Goal: Task Accomplishment & Management: Use online tool/utility

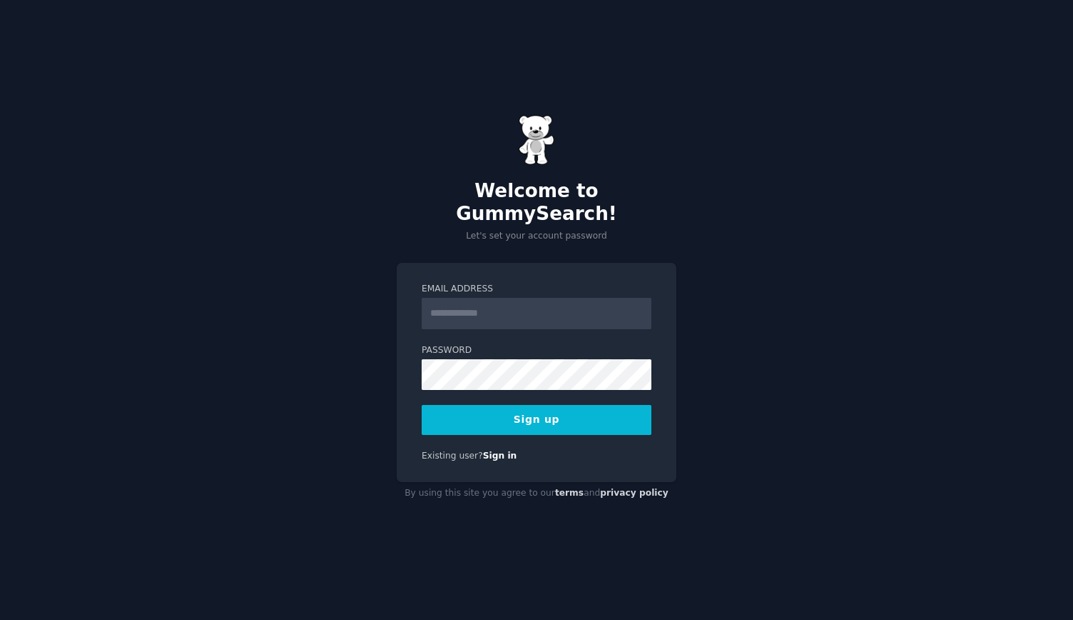
click at [498, 298] on input "Email Address" at bounding box center [537, 313] width 230 height 31
type input "**********"
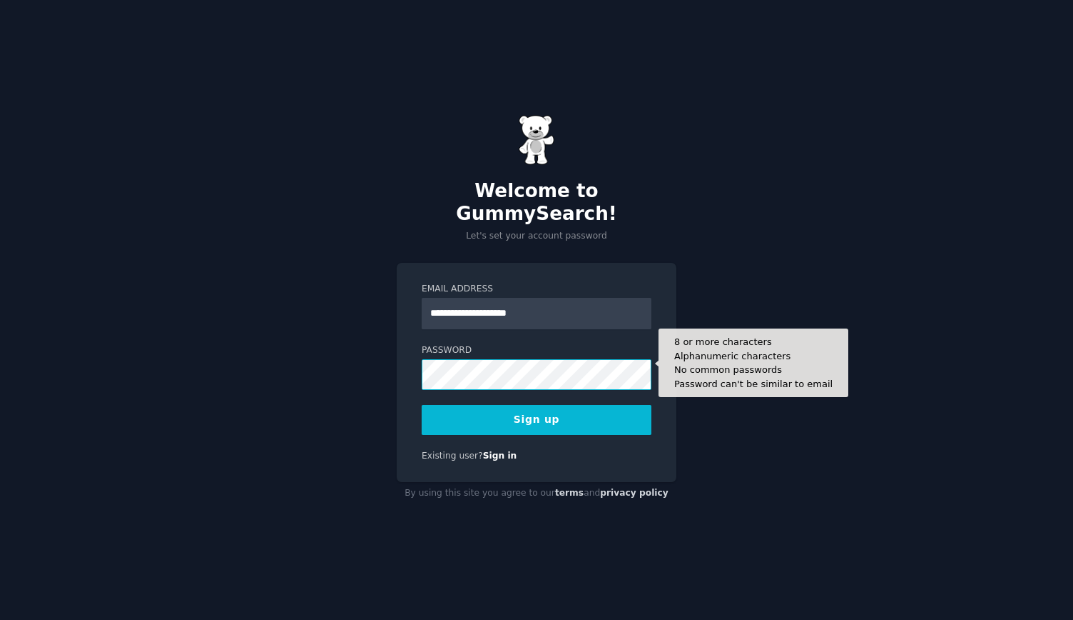
click at [422, 405] on button "Sign up" at bounding box center [537, 420] width 230 height 30
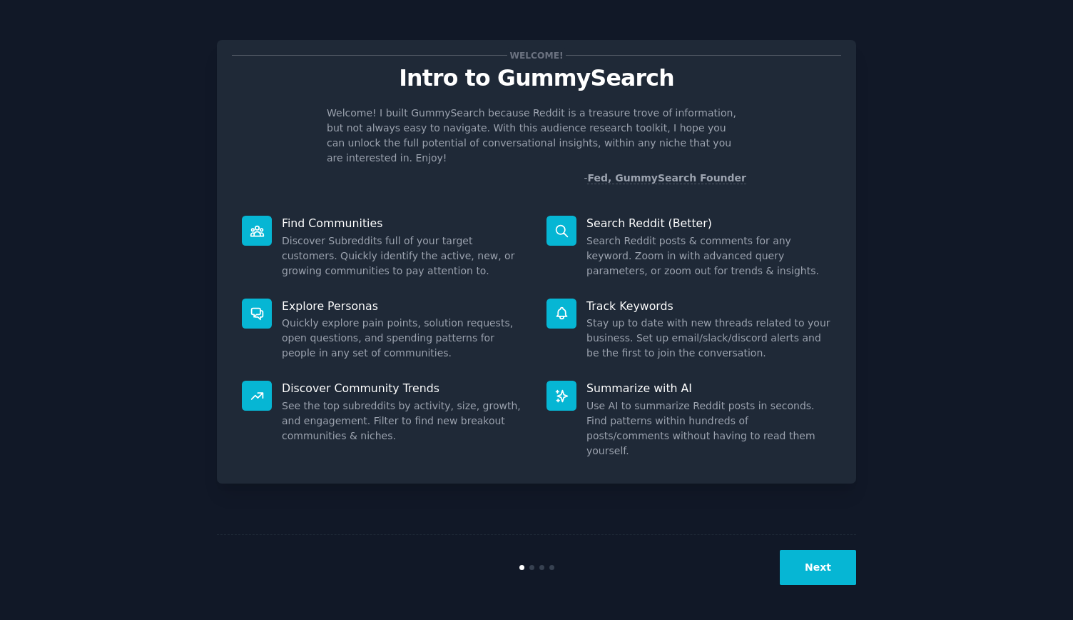
click at [815, 570] on button "Next" at bounding box center [818, 567] width 76 height 35
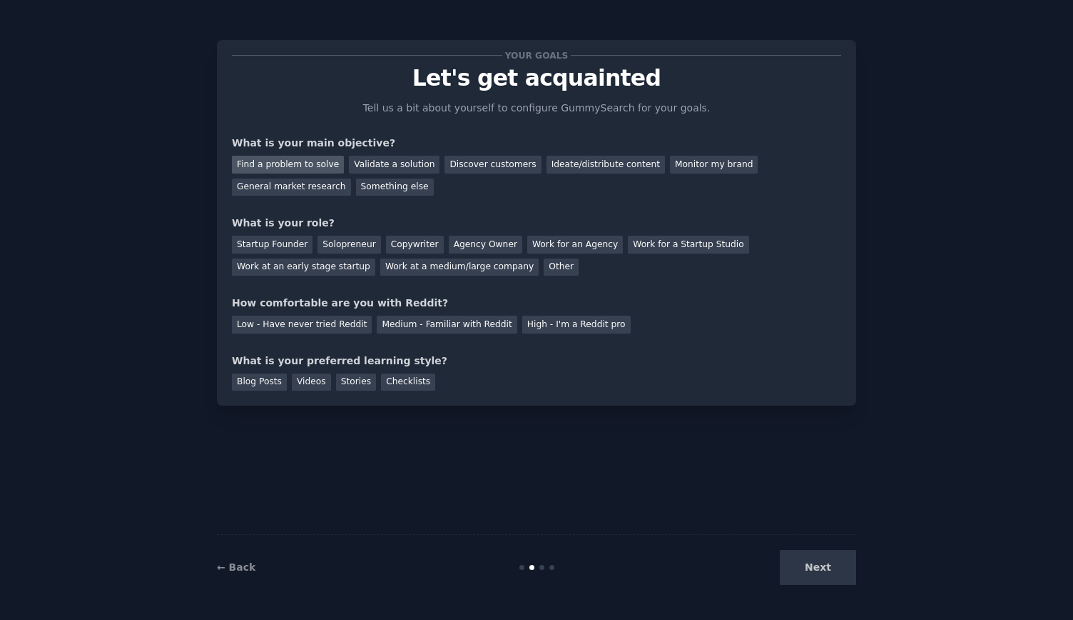
click at [312, 168] on div "Find a problem to solve" at bounding box center [288, 165] width 112 height 18
click at [372, 165] on div "Validate a solution" at bounding box center [394, 165] width 91 height 18
click at [315, 162] on div "Find a problem to solve" at bounding box center [288, 165] width 112 height 18
click at [341, 250] on div "Solopreneur" at bounding box center [349, 245] width 63 height 18
click at [465, 324] on div "Medium - Familiar with Reddit" at bounding box center [447, 324] width 140 height 18
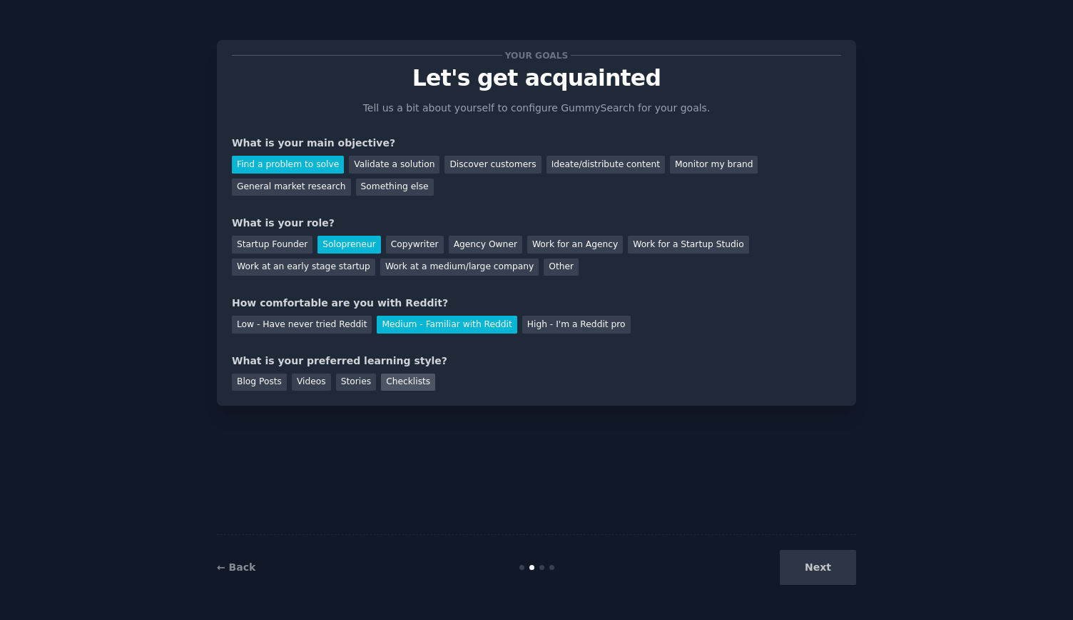
click at [405, 388] on div "Checklists" at bounding box center [408, 382] width 54 height 18
click at [805, 570] on button "Next" at bounding box center [818, 567] width 76 height 35
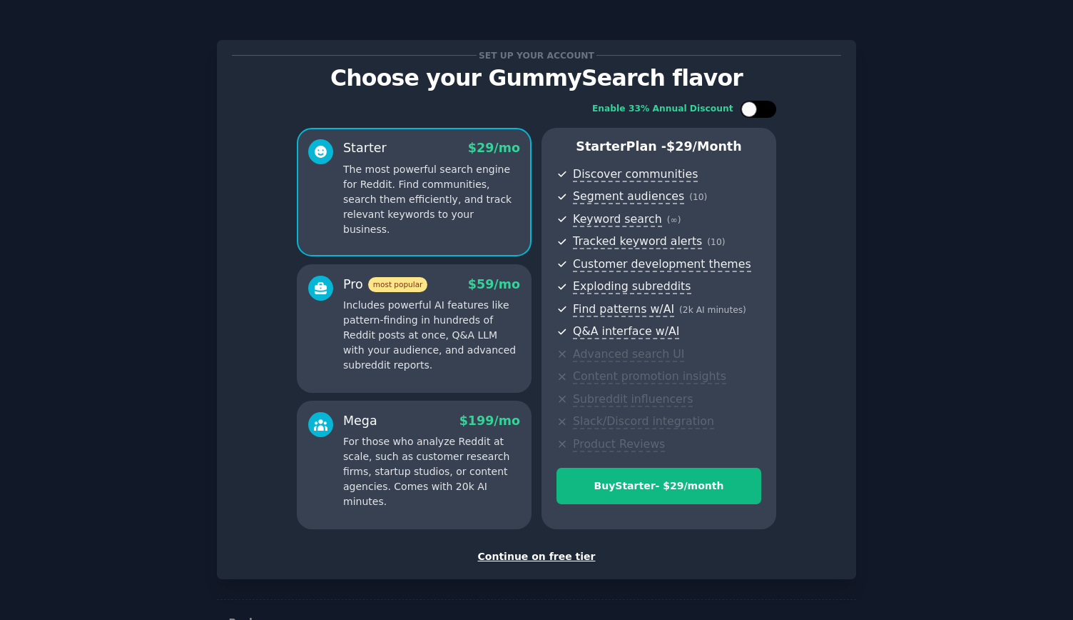
click at [752, 108] on div at bounding box center [750, 109] width 16 height 16
checkbox input "true"
click at [515, 557] on div "Continue on free tier" at bounding box center [537, 556] width 610 height 15
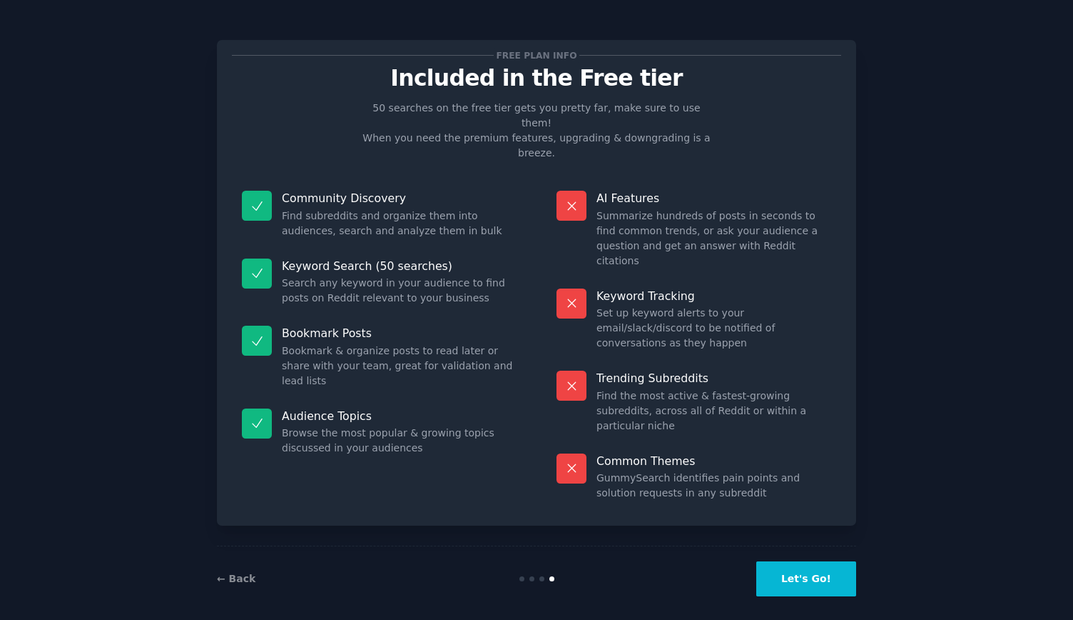
click at [796, 561] on button "Let's Go!" at bounding box center [807, 578] width 100 height 35
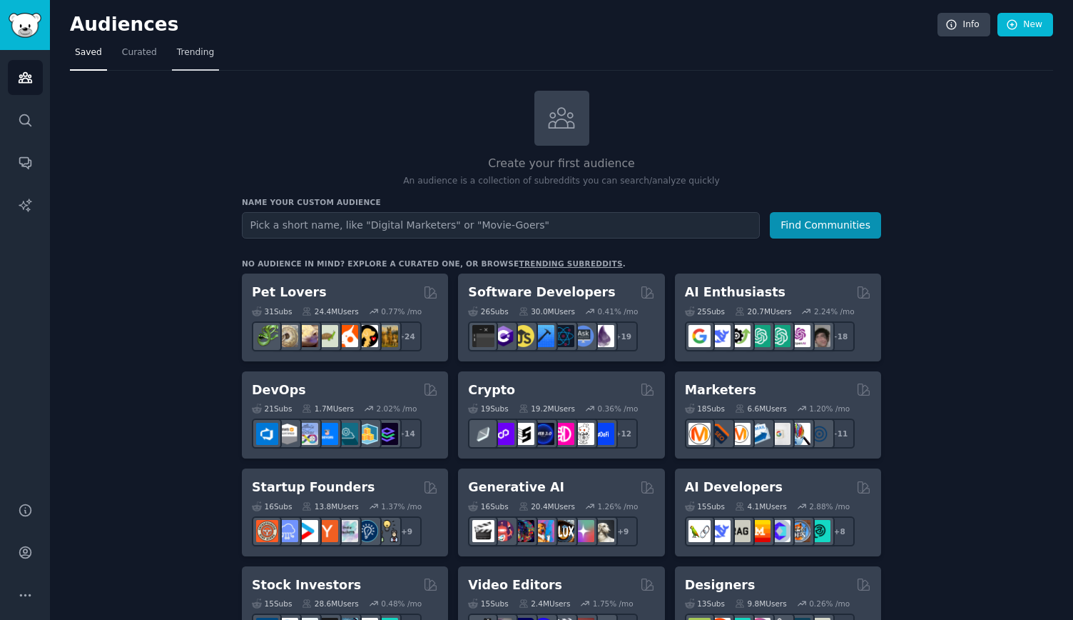
click at [193, 53] on span "Trending" at bounding box center [195, 52] width 37 height 13
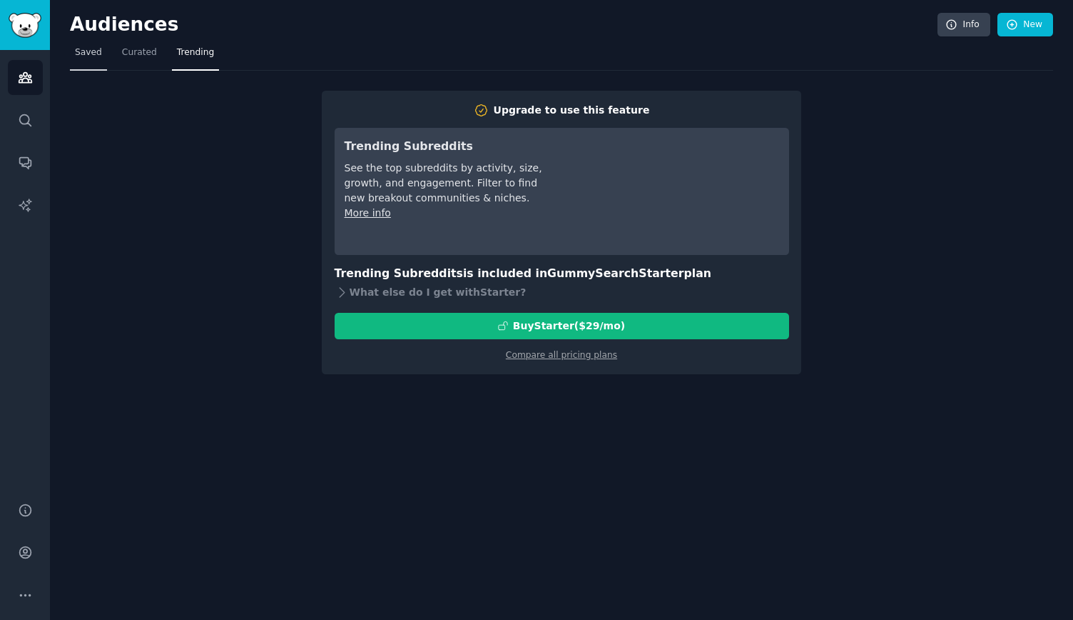
click at [98, 52] on link "Saved" at bounding box center [88, 55] width 37 height 29
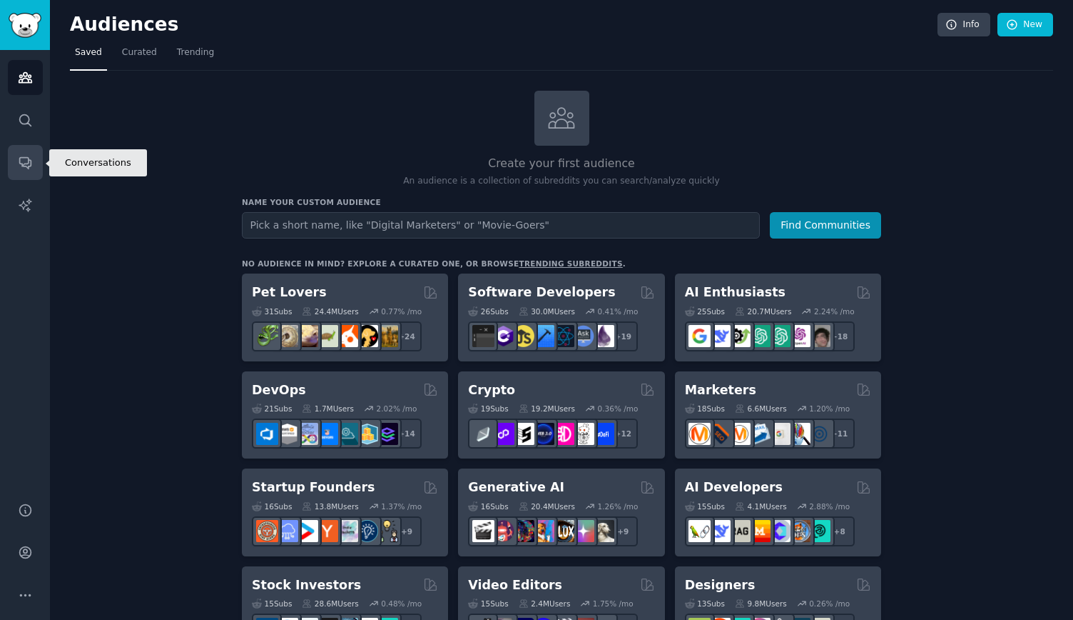
click at [24, 158] on icon "Sidebar" at bounding box center [24, 163] width 11 height 11
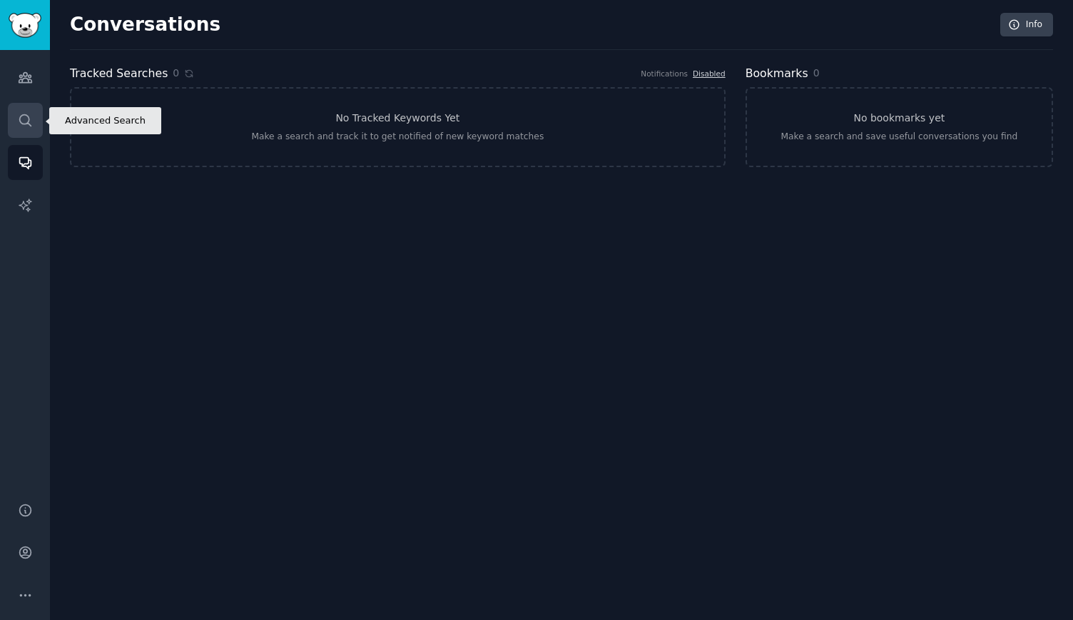
click at [25, 125] on icon "Sidebar" at bounding box center [25, 120] width 15 height 15
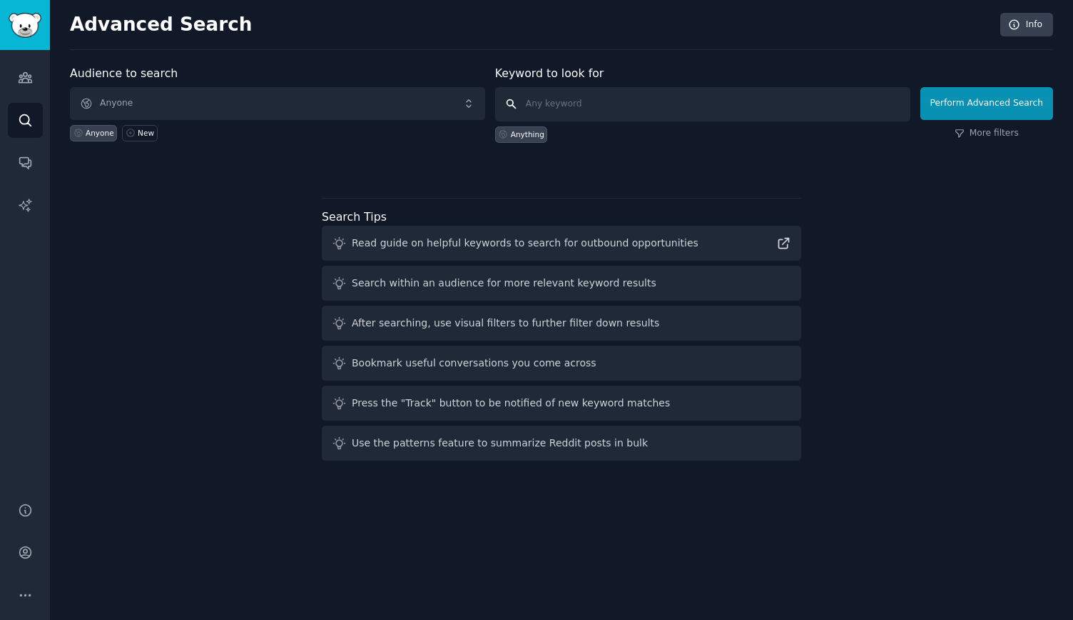
click at [598, 105] on input "text" at bounding box center [702, 104] width 415 height 34
type input "help"
click button "Perform Advanced Search" at bounding box center [987, 103] width 133 height 33
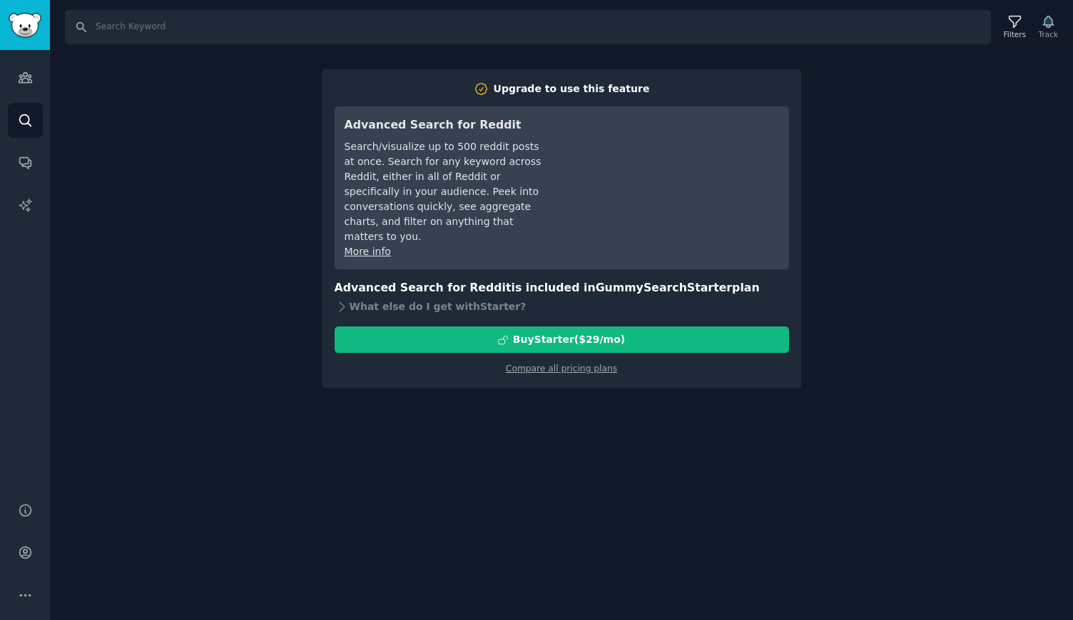
click at [196, 279] on div "Search Filters Track Upgrade to use this feature Advanced Search for Reddit Sea…" at bounding box center [562, 310] width 1024 height 620
click at [25, 202] on icon "Sidebar" at bounding box center [25, 205] width 15 height 15
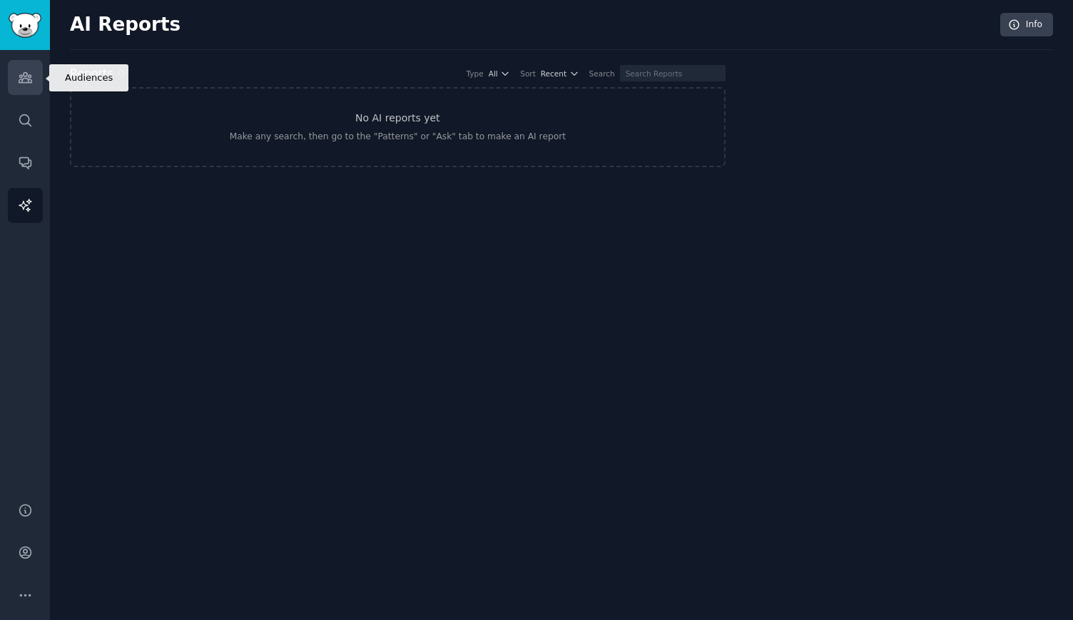
click at [24, 89] on link "Audiences" at bounding box center [25, 77] width 35 height 35
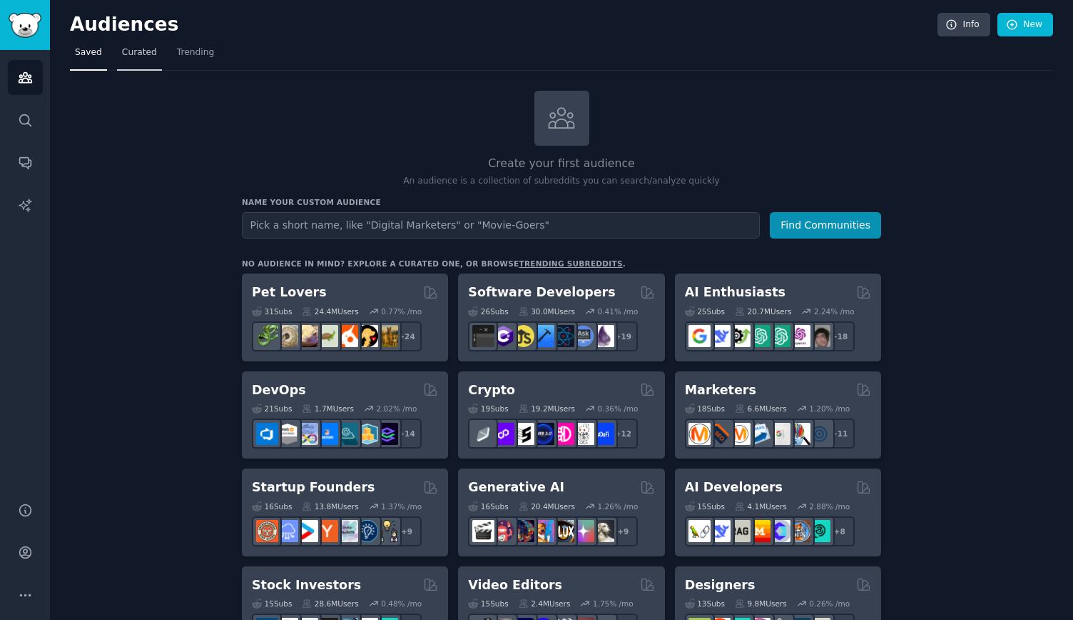
click at [138, 57] on span "Curated" at bounding box center [139, 52] width 35 height 13
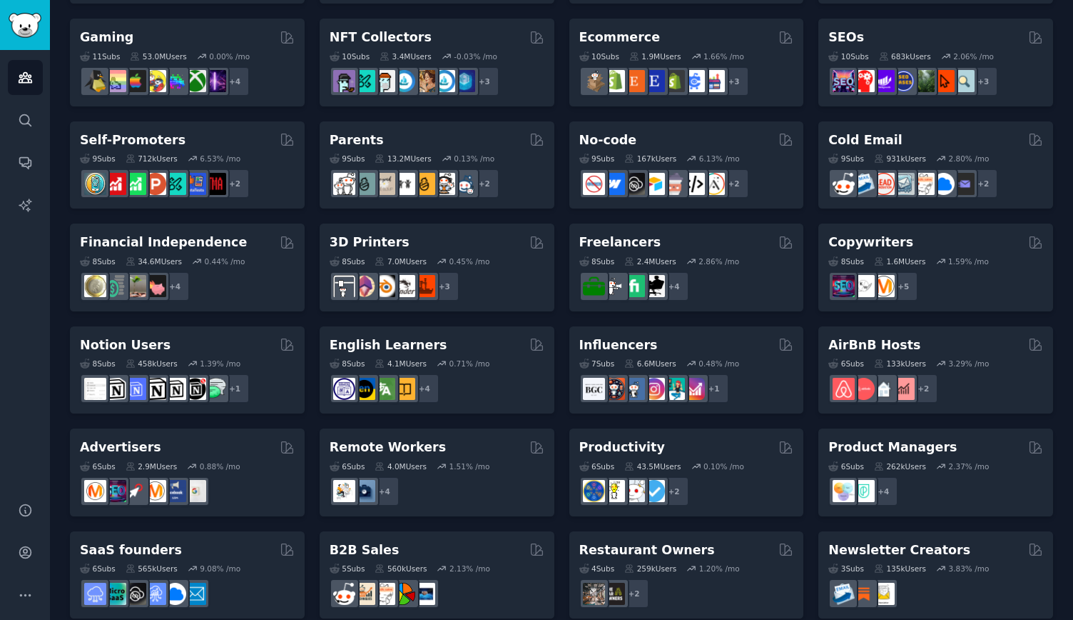
scroll to position [522, 0]
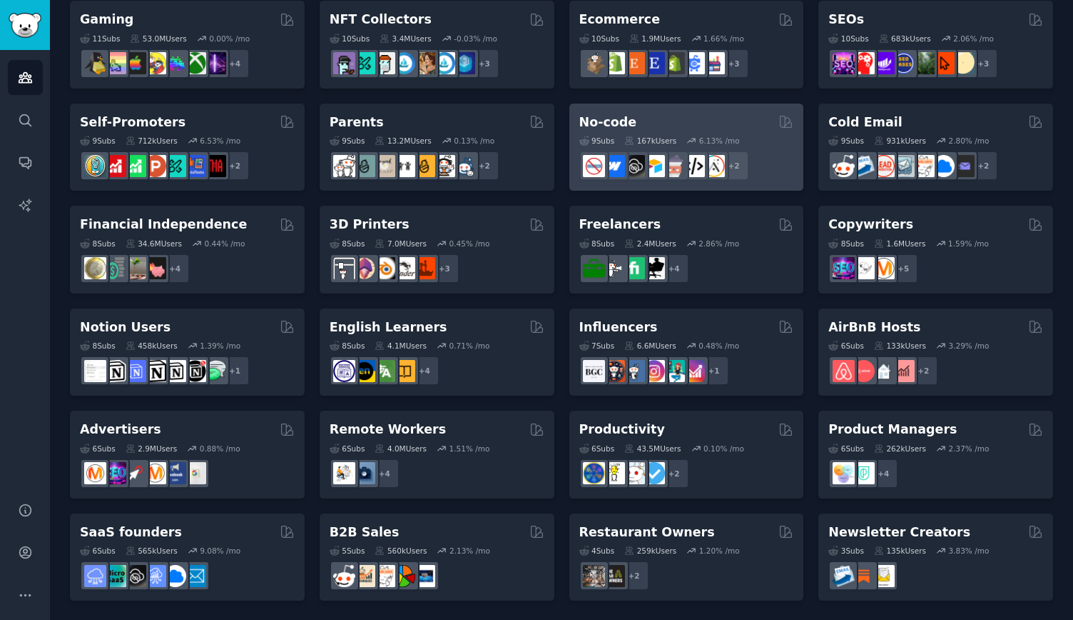
click at [655, 116] on div "No-code" at bounding box center [687, 122] width 215 height 18
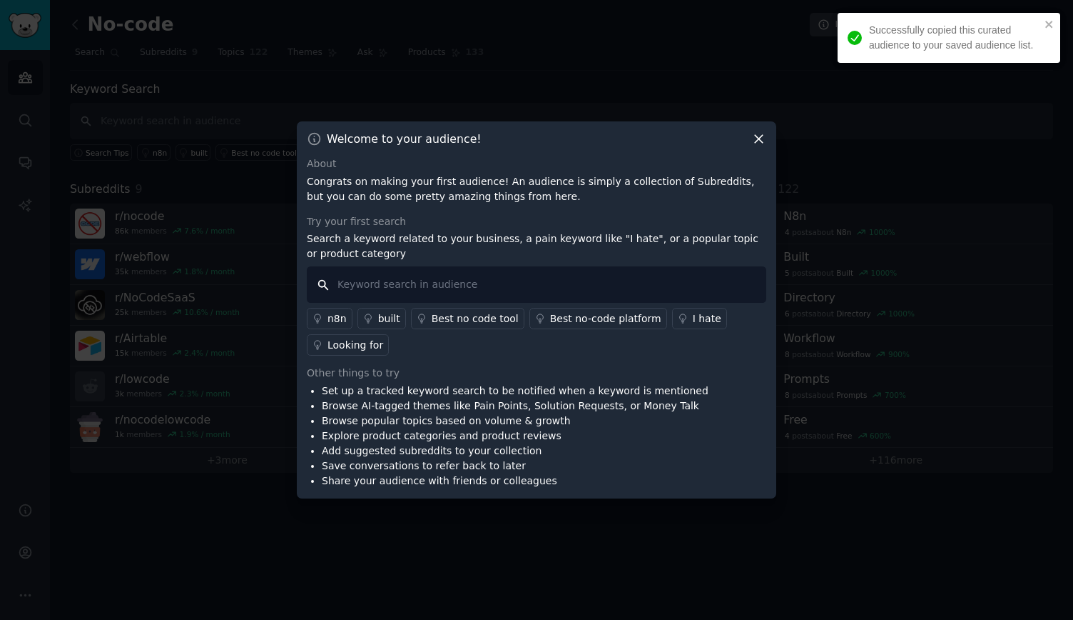
click at [534, 287] on input "text" at bounding box center [537, 284] width 460 height 36
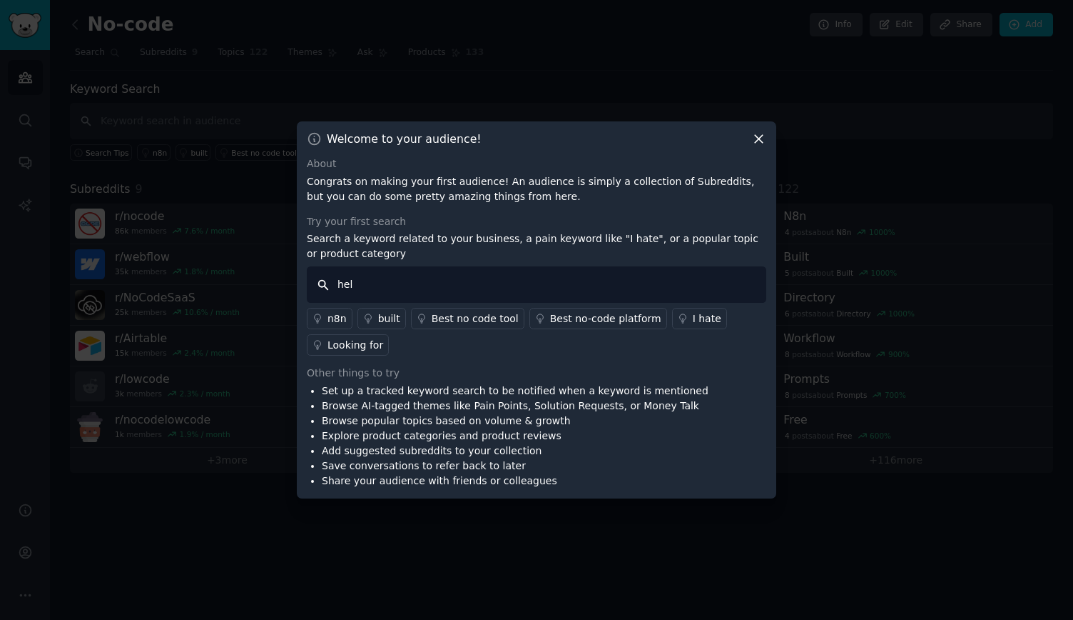
type input "help"
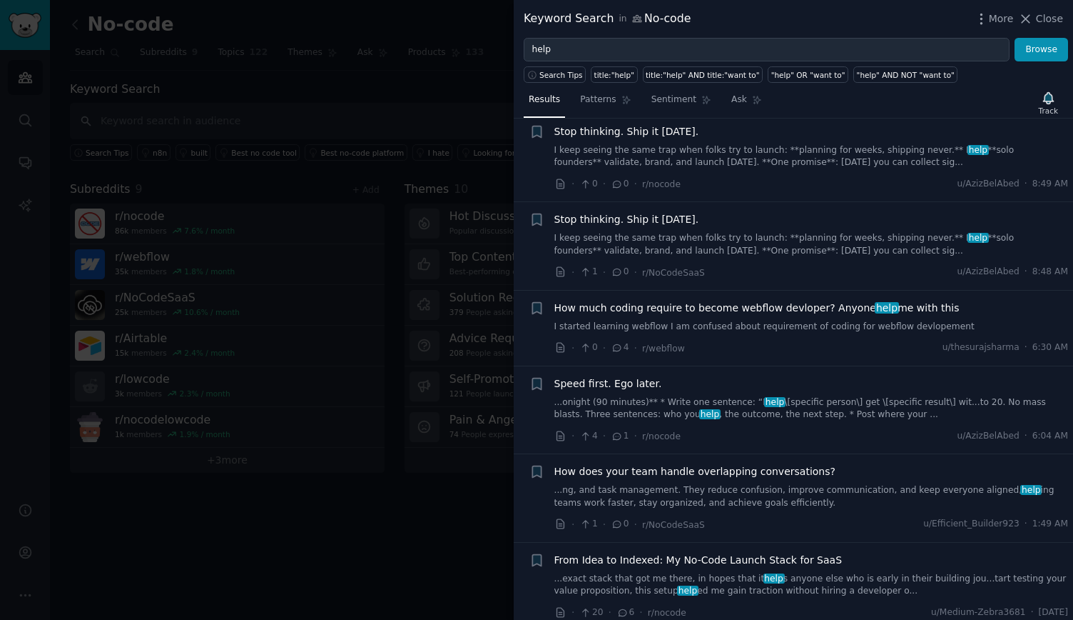
scroll to position [471, 0]
click at [712, 242] on link "I keep seeing the same trap when folks try to launch: **planning for weeks, shi…" at bounding box center [812, 243] width 515 height 25
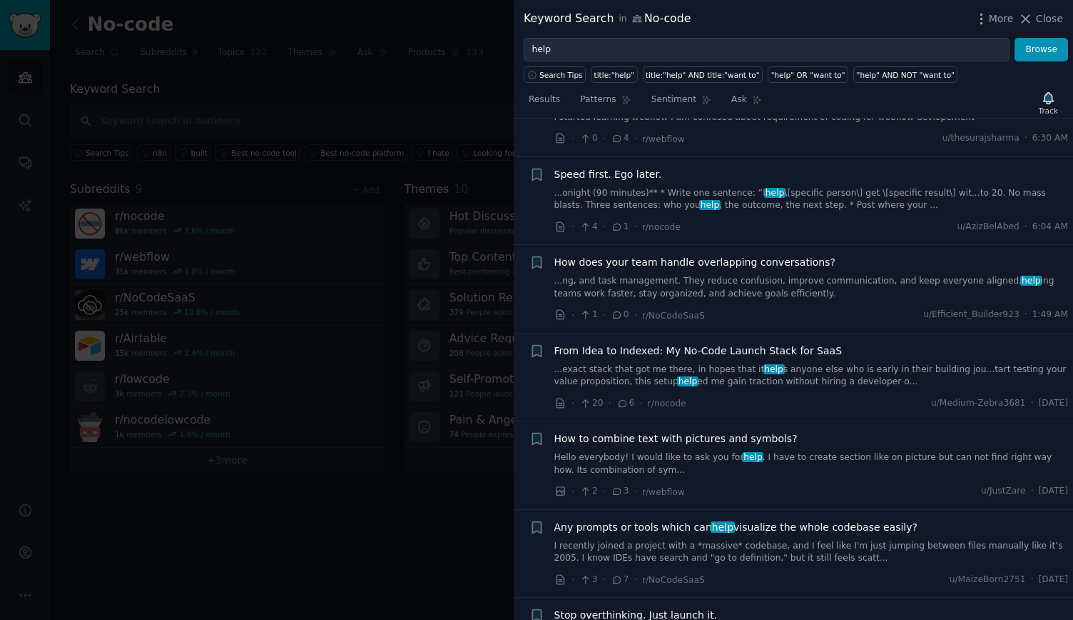
scroll to position [894, 0]
click at [541, 218] on div "+" at bounding box center [537, 200] width 15 height 68
click at [470, 189] on div at bounding box center [536, 310] width 1073 height 620
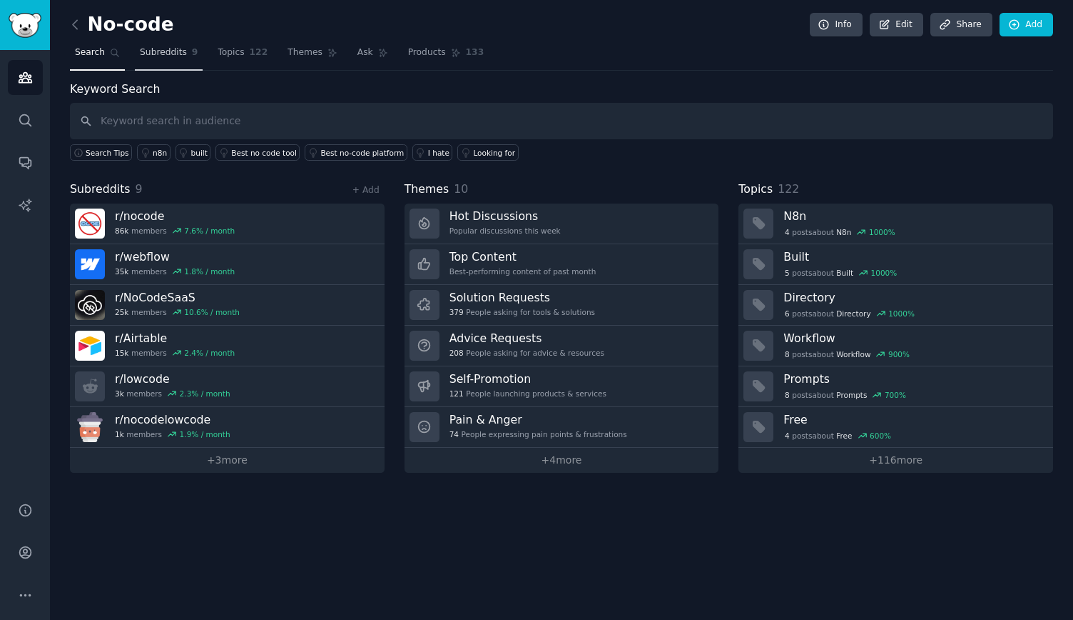
click at [156, 49] on span "Subreddits" at bounding box center [163, 52] width 47 height 13
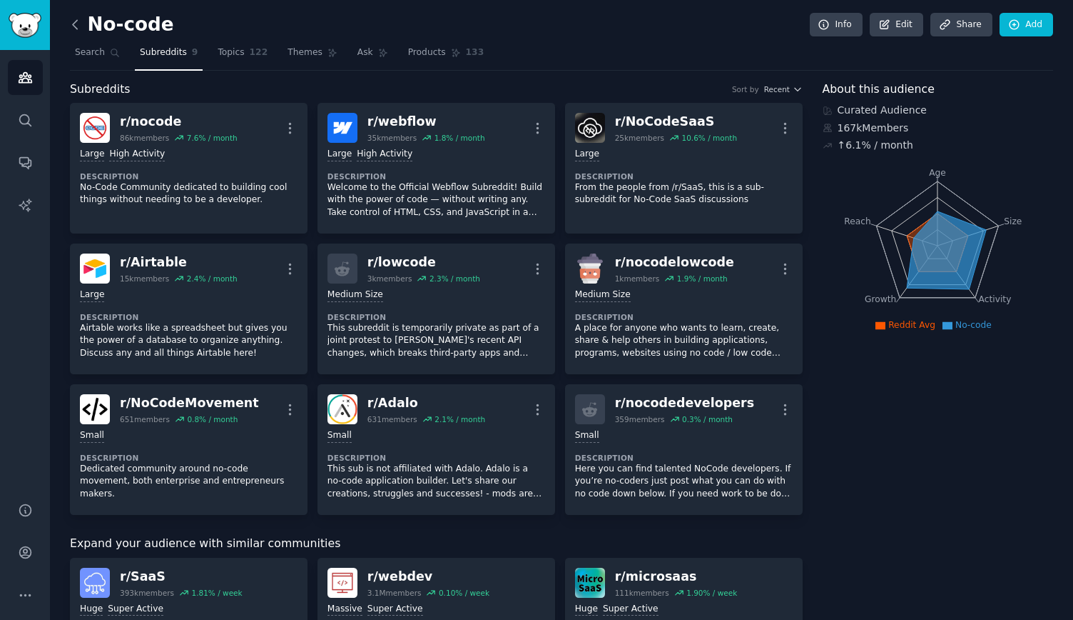
click at [79, 25] on icon at bounding box center [75, 24] width 15 height 15
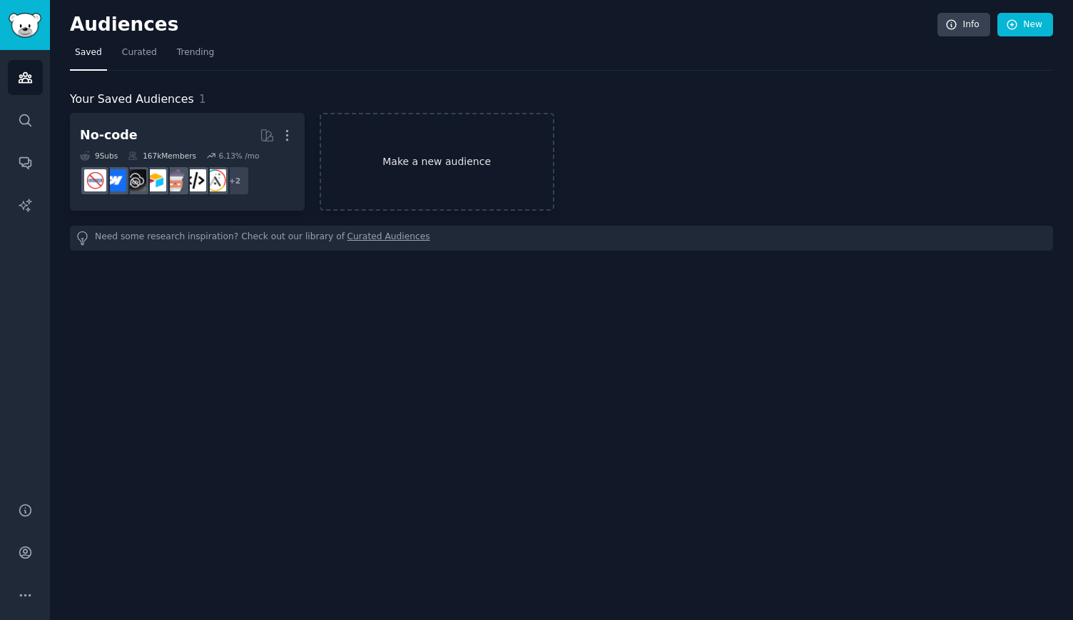
click at [423, 162] on link "Make a new audience" at bounding box center [437, 162] width 235 height 98
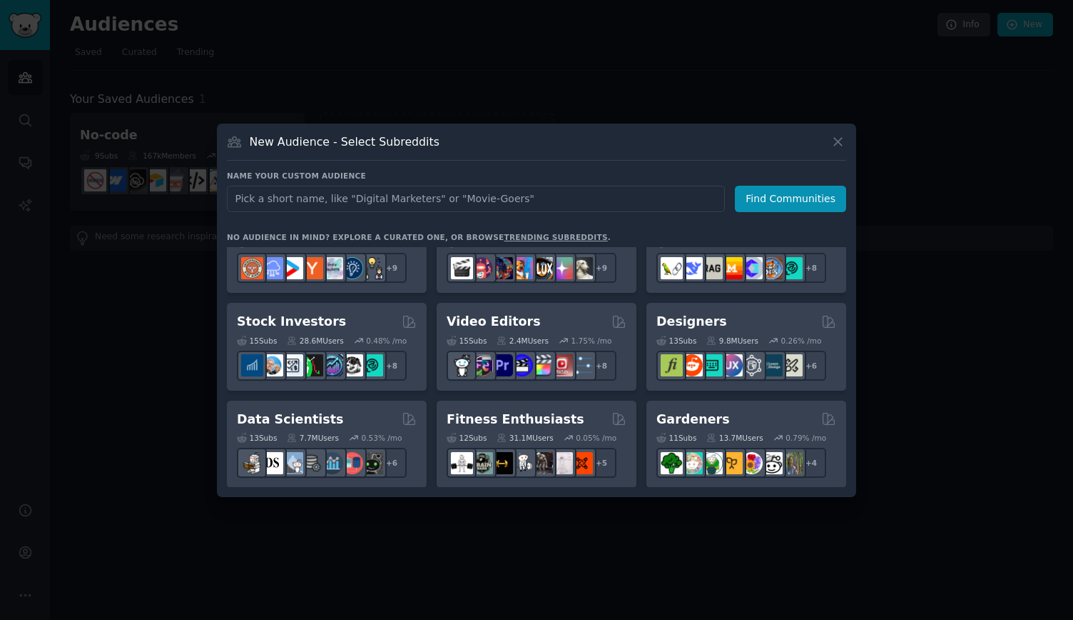
scroll to position [242, 0]
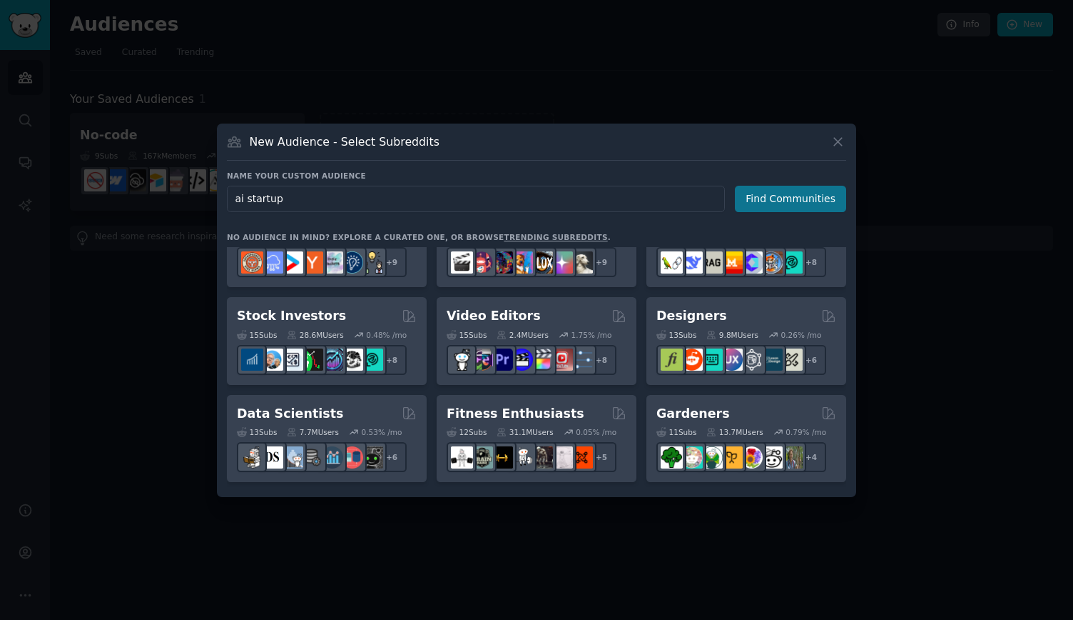
type input "ai startup"
click at [759, 202] on button "Find Communities" at bounding box center [790, 199] width 111 height 26
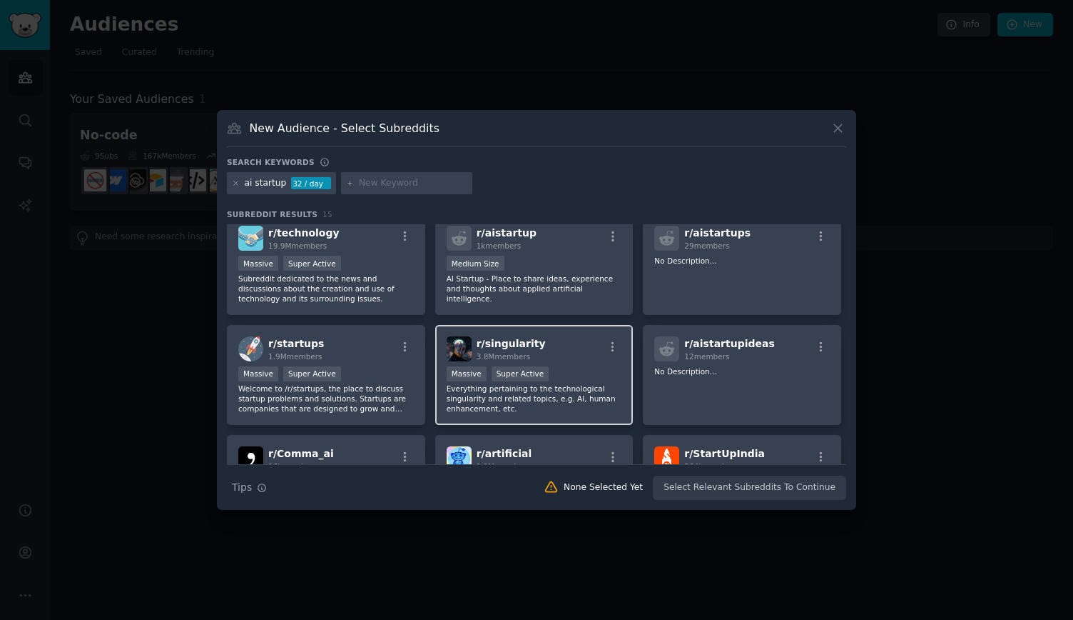
scroll to position [9, 0]
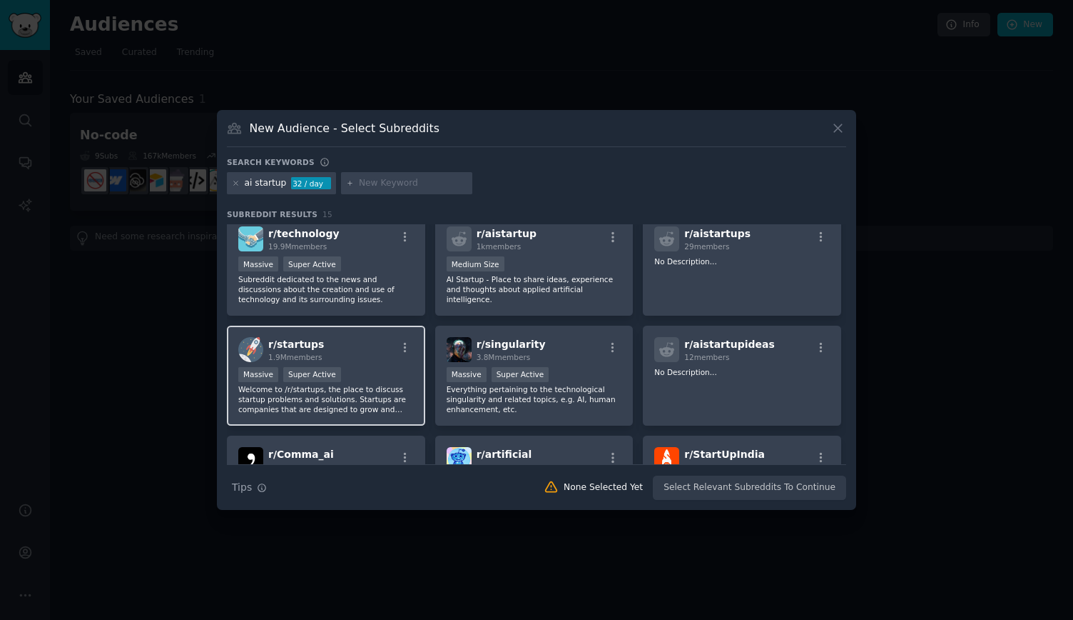
click at [370, 368] on div "Massive Super Active" at bounding box center [326, 376] width 176 height 18
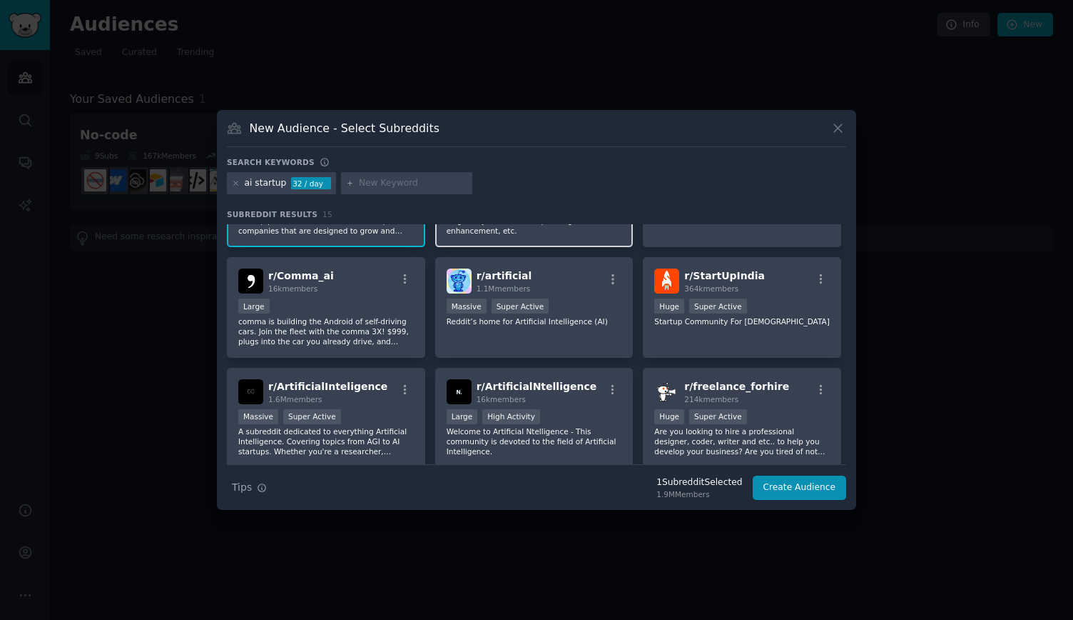
scroll to position [191, 0]
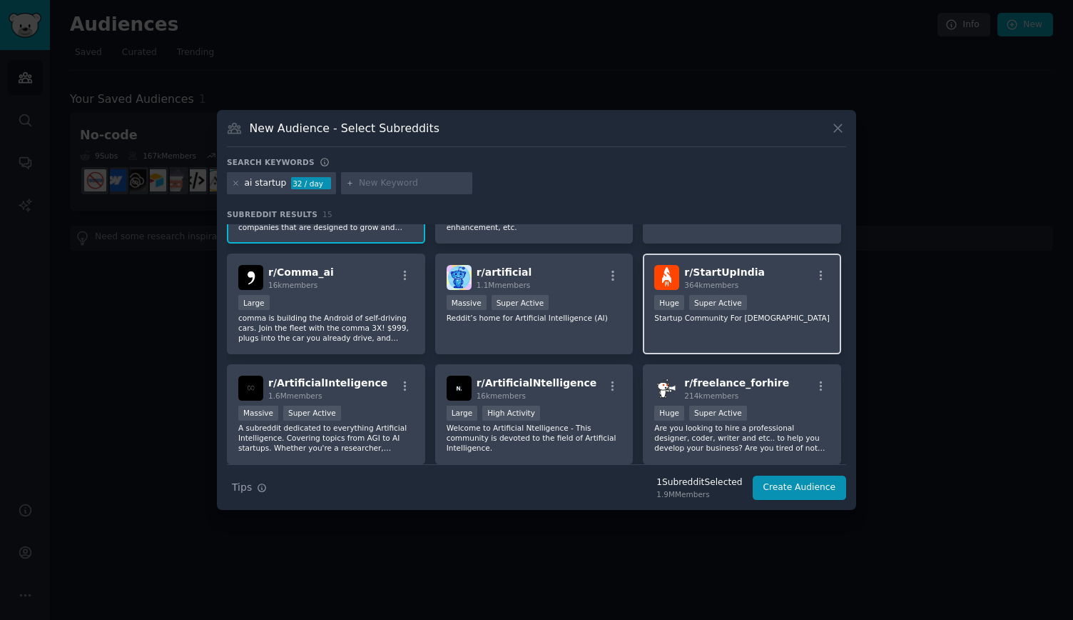
click at [761, 305] on div "Huge Super Active" at bounding box center [743, 304] width 176 height 18
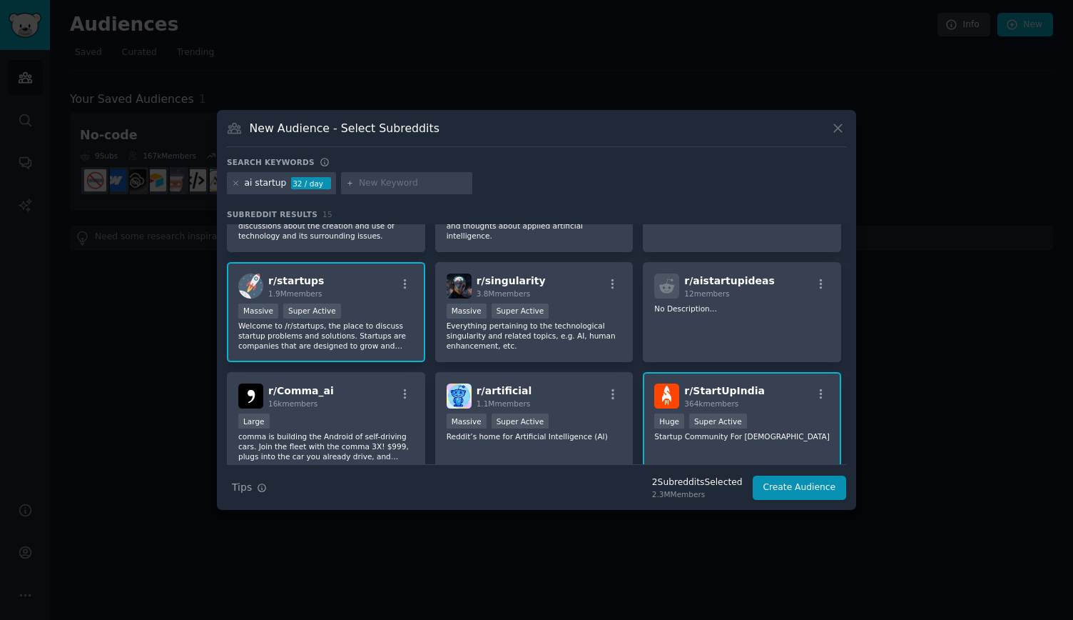
scroll to position [14, 0]
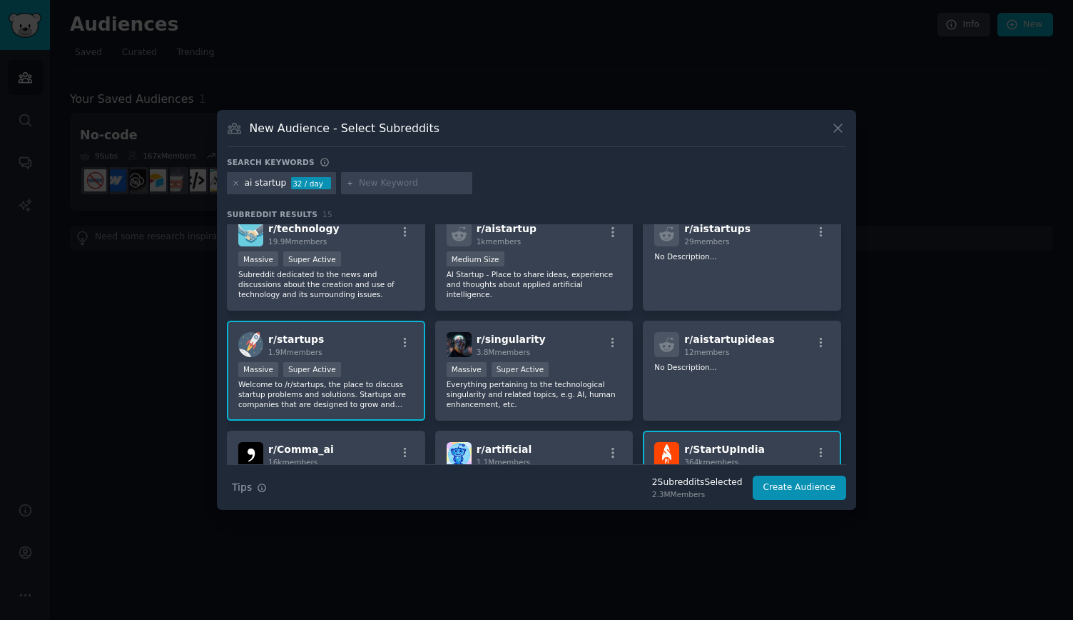
click at [761, 305] on div "r/ aistartups 29 members No Description..." at bounding box center [742, 260] width 198 height 101
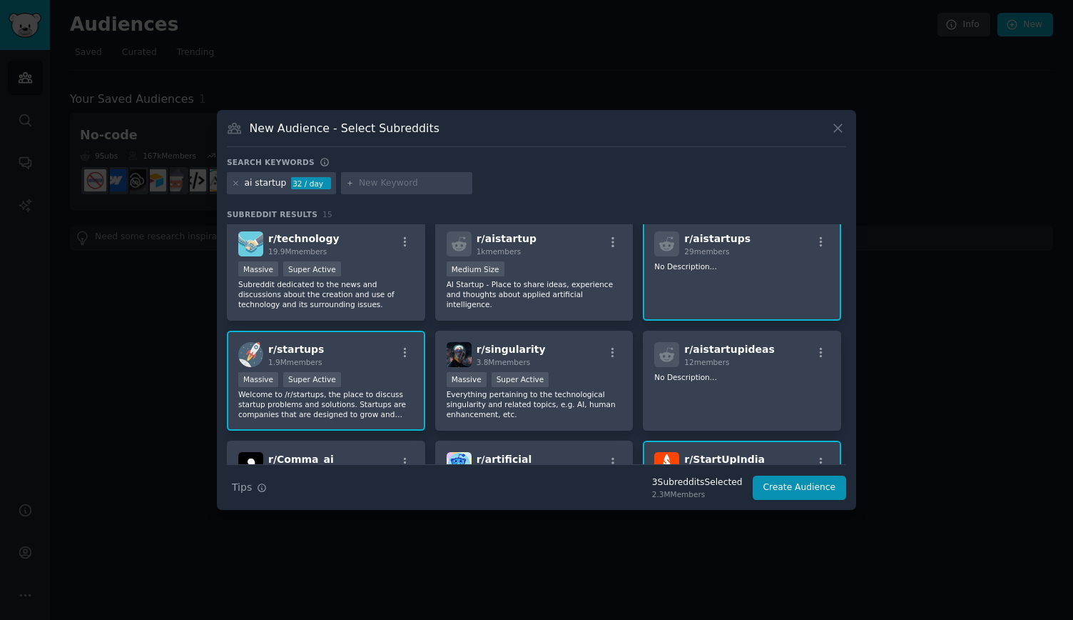
scroll to position [0, 0]
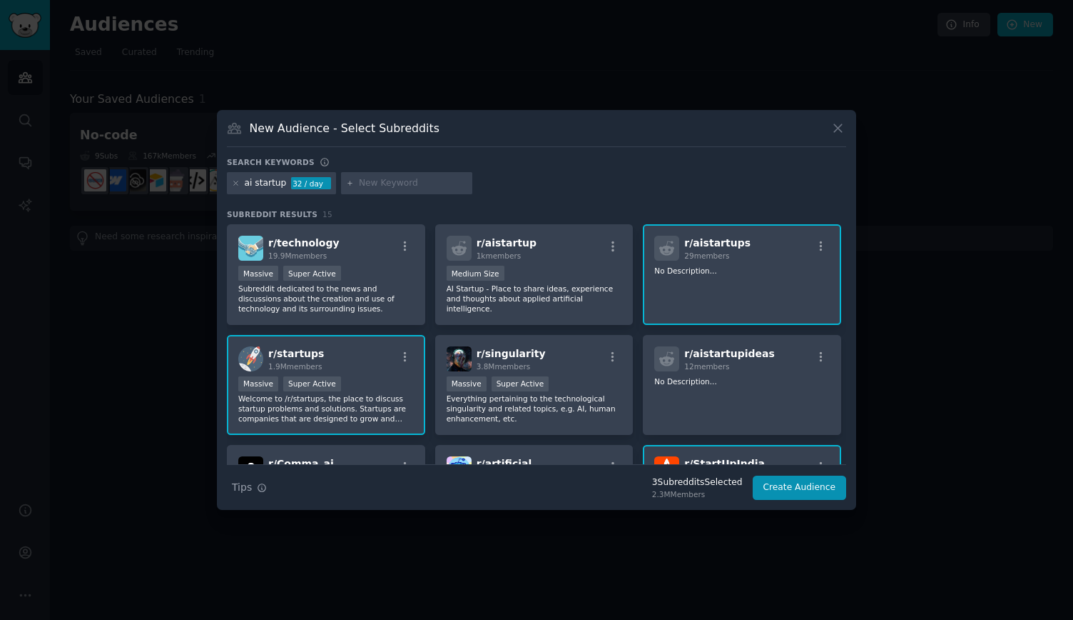
click at [370, 179] on input "text" at bounding box center [413, 183] width 108 height 13
type input "niche"
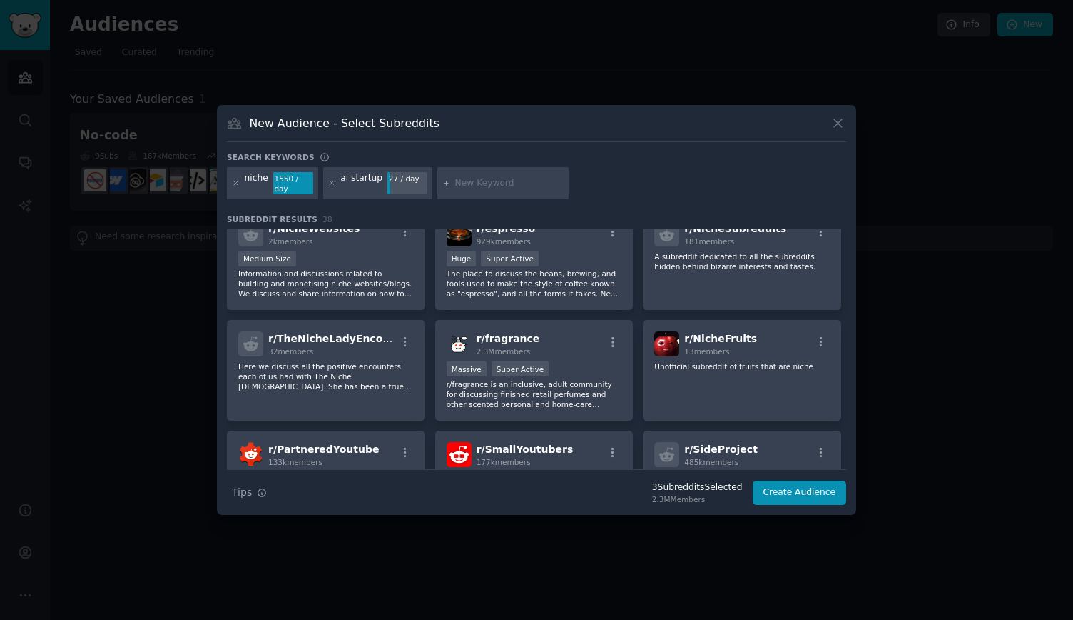
scroll to position [580, 0]
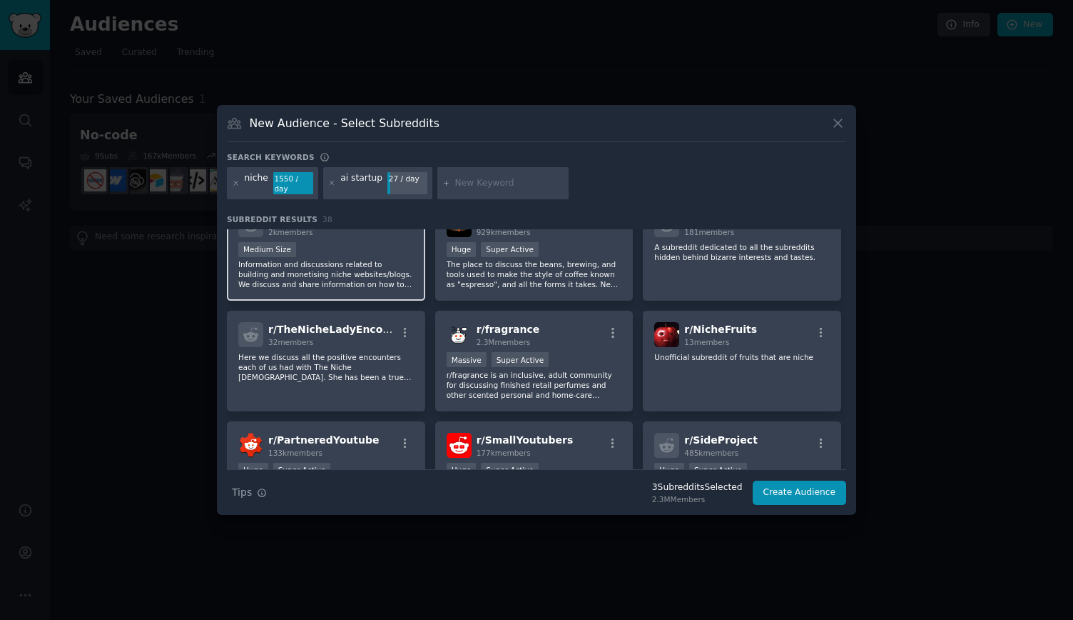
click at [384, 278] on p "Information and discussions related to building and monetising niche websites/b…" at bounding box center [326, 274] width 176 height 30
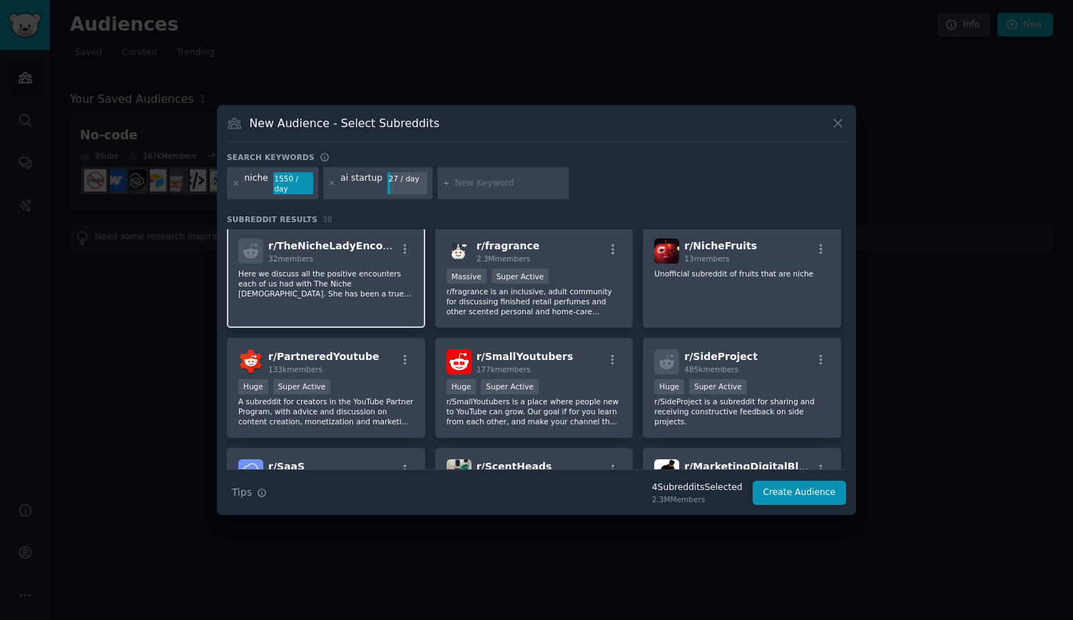
scroll to position [663, 0]
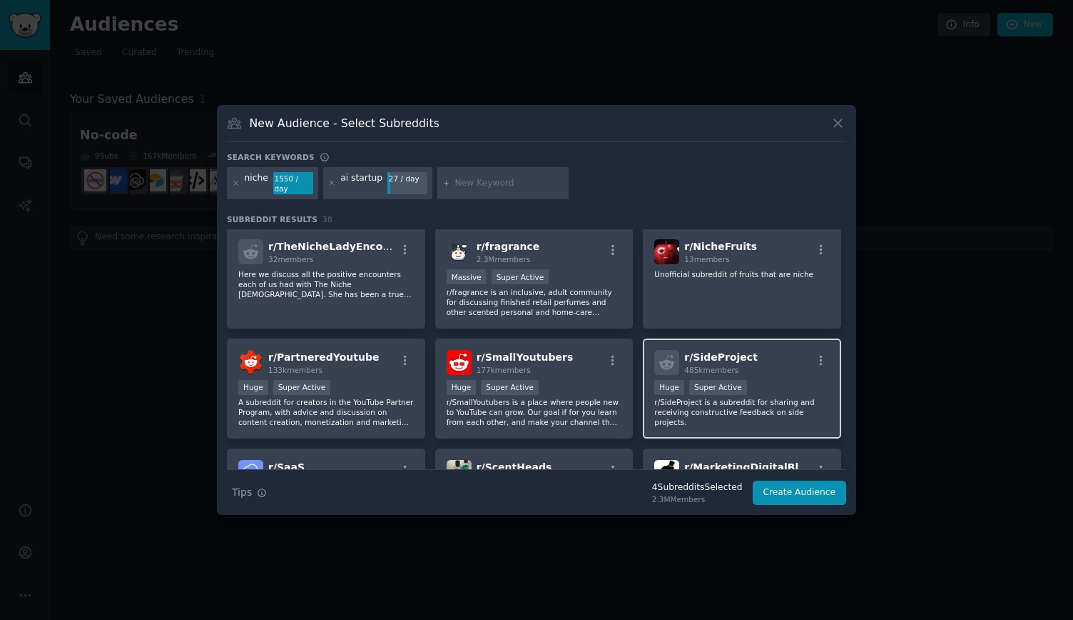
click at [749, 397] on p "r/SideProject is a subreddit for sharing and receiving constructive feedback on…" at bounding box center [743, 412] width 176 height 30
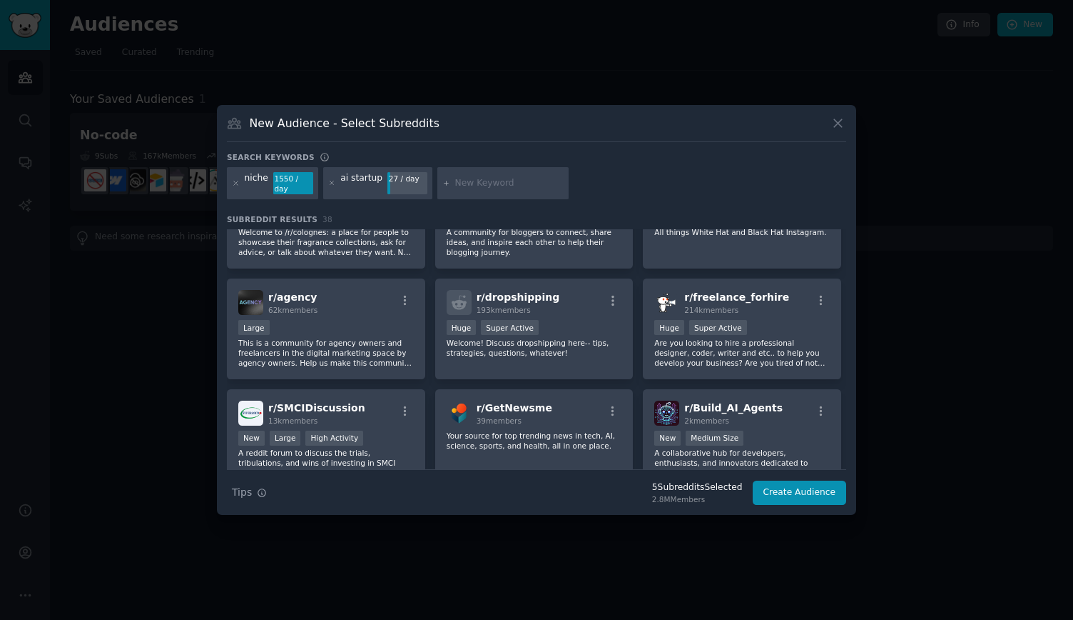
scroll to position [1058, 0]
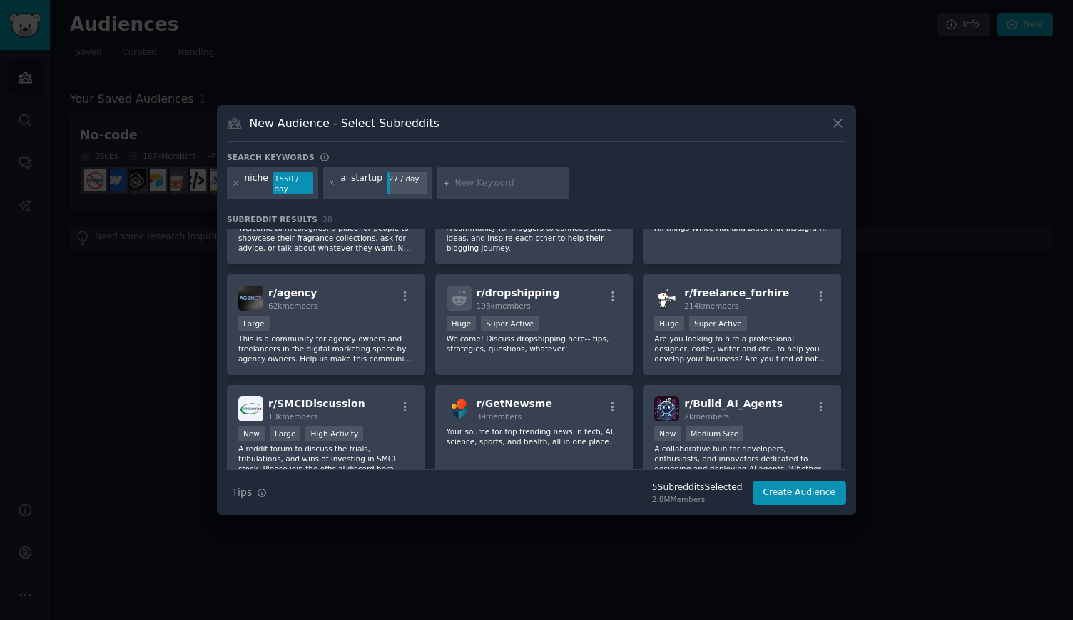
click at [482, 180] on input "text" at bounding box center [509, 183] width 108 height 13
type input "h"
type input "cant figure out"
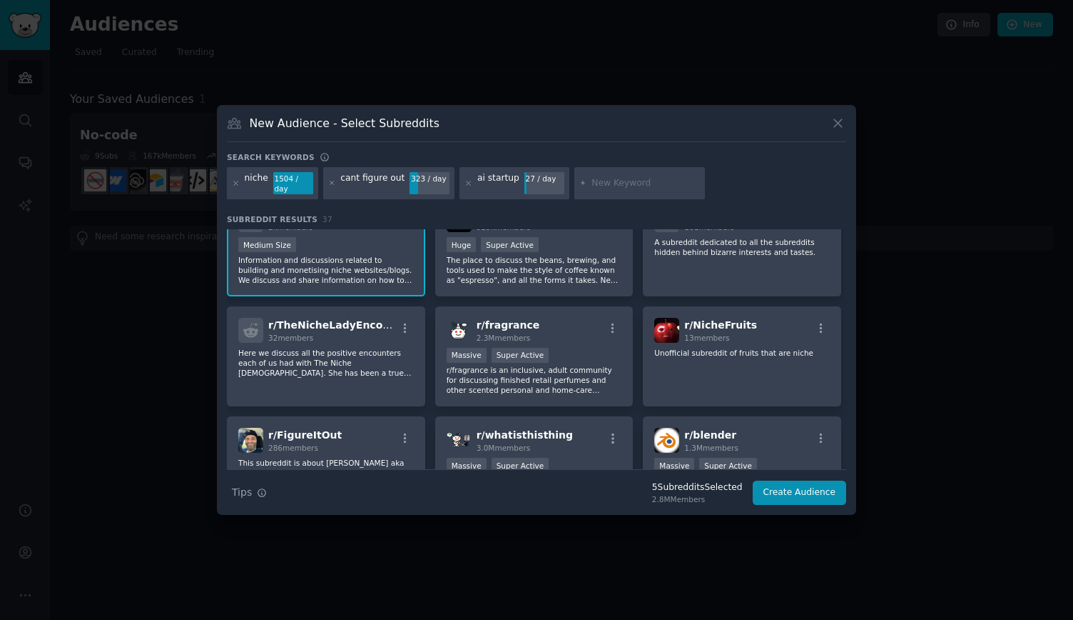
scroll to position [696, 0]
click at [785, 493] on button "Create Audience" at bounding box center [800, 492] width 94 height 24
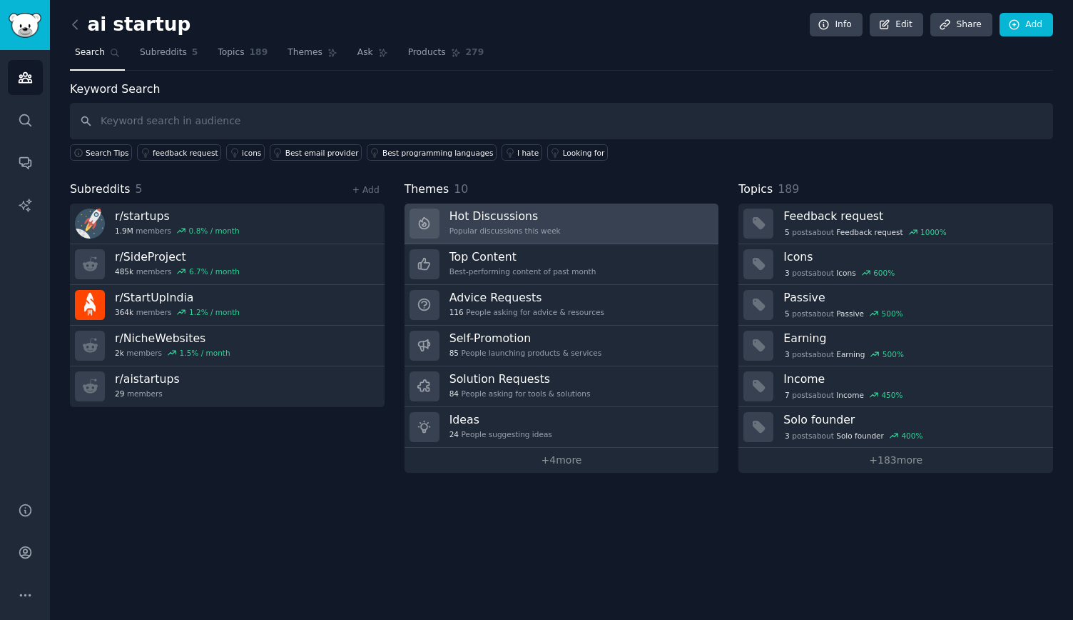
click at [560, 231] on link "Hot Discussions Popular discussions this week" at bounding box center [562, 223] width 315 height 41
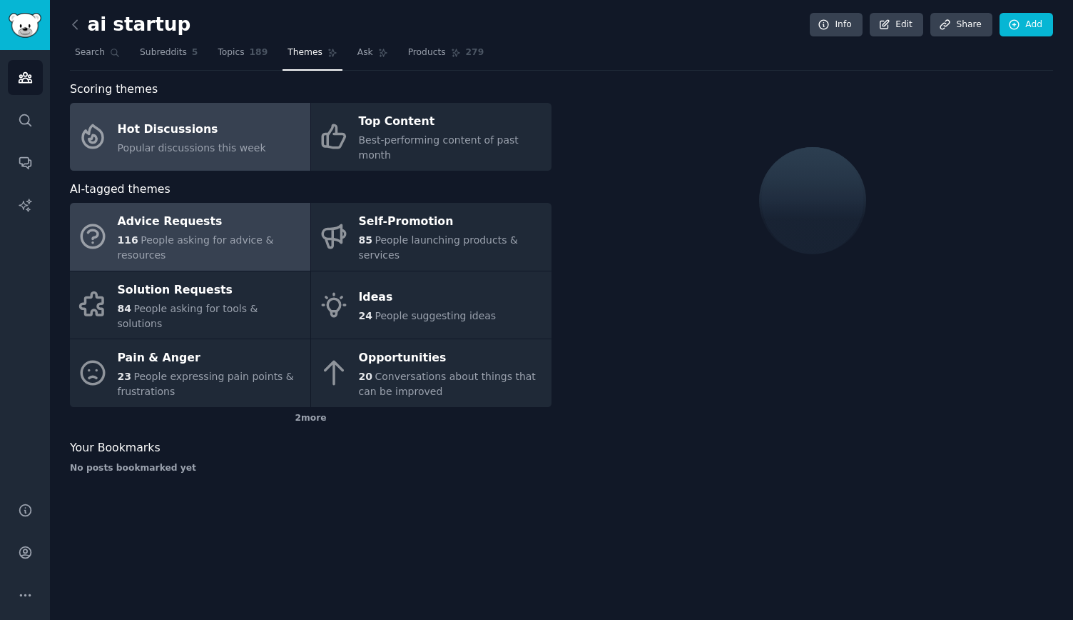
click at [208, 211] on div "Advice Requests" at bounding box center [211, 222] width 186 height 23
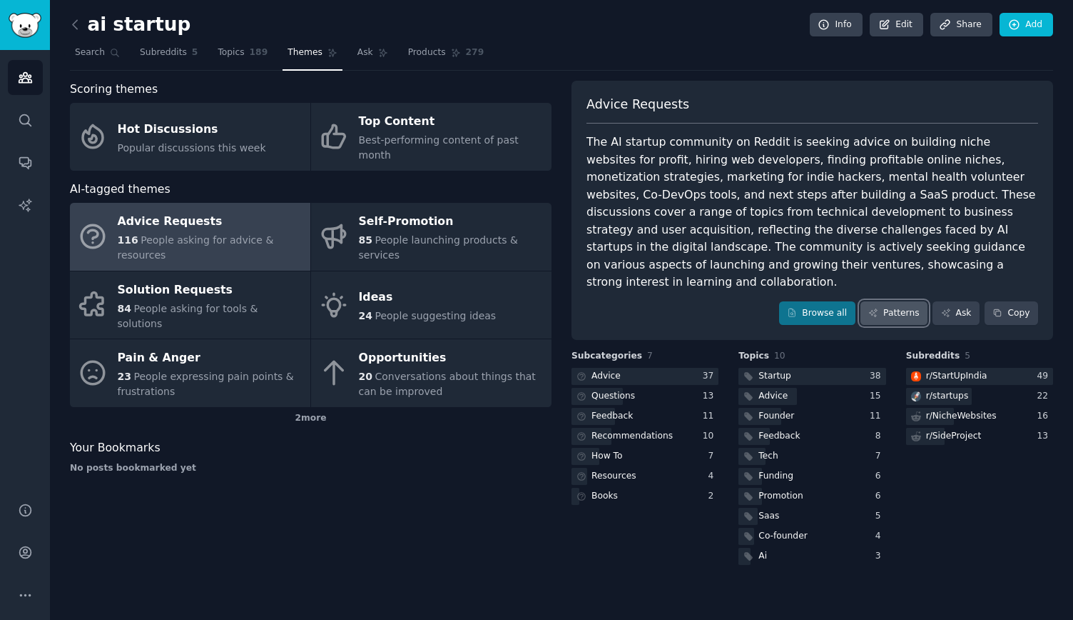
click at [899, 301] on link "Patterns" at bounding box center [894, 313] width 67 height 24
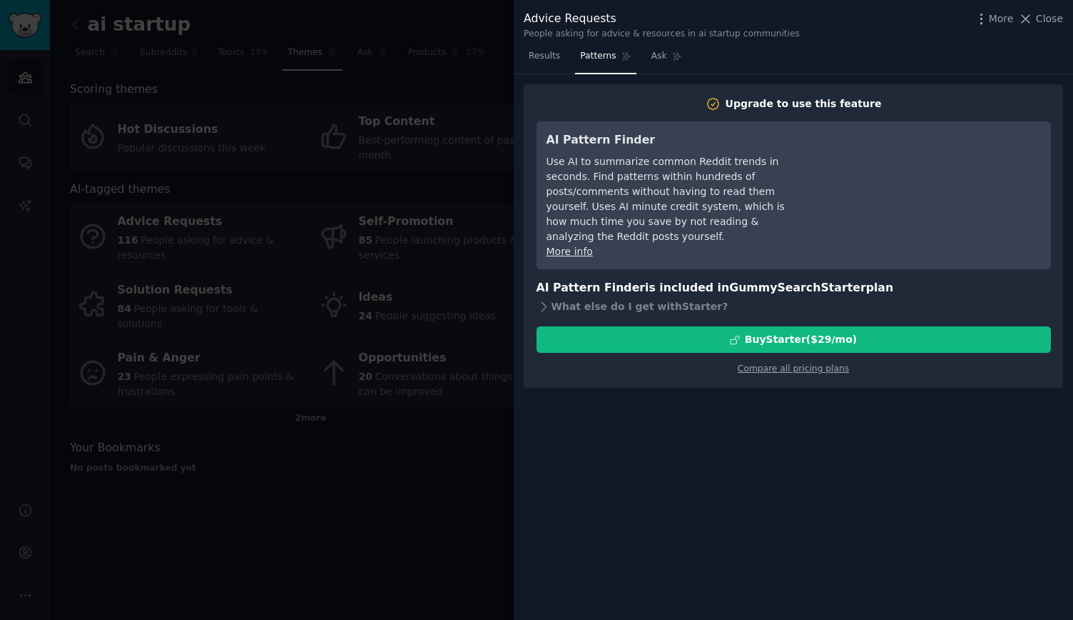
click at [460, 345] on div at bounding box center [536, 310] width 1073 height 620
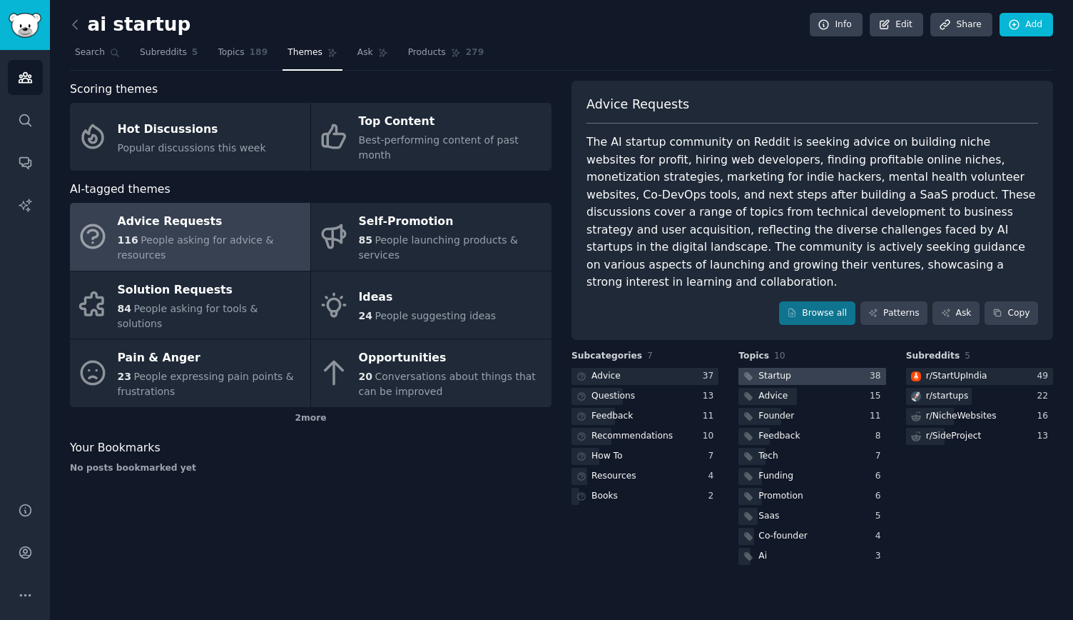
click at [799, 368] on div at bounding box center [812, 377] width 147 height 18
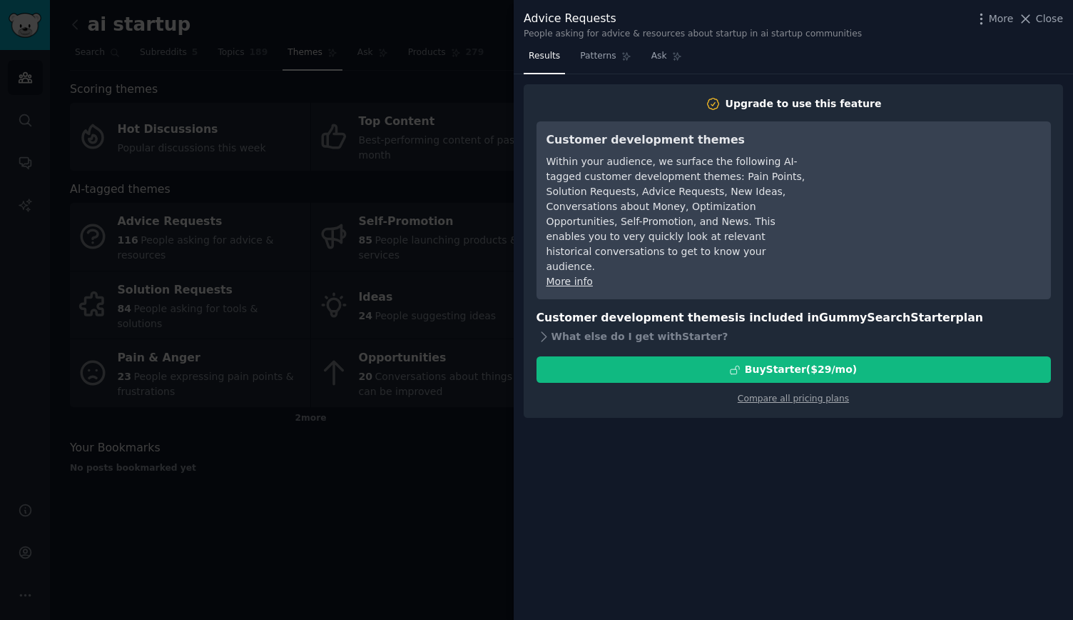
click at [367, 300] on div at bounding box center [536, 310] width 1073 height 620
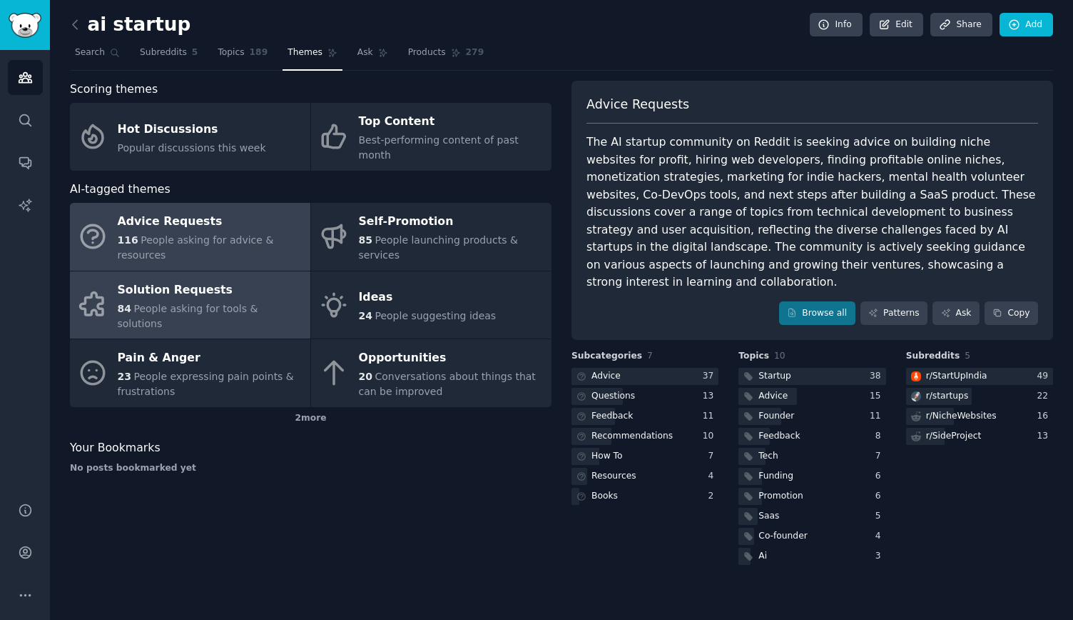
click at [253, 303] on span "People asking for tools & solutions" at bounding box center [188, 316] width 141 height 26
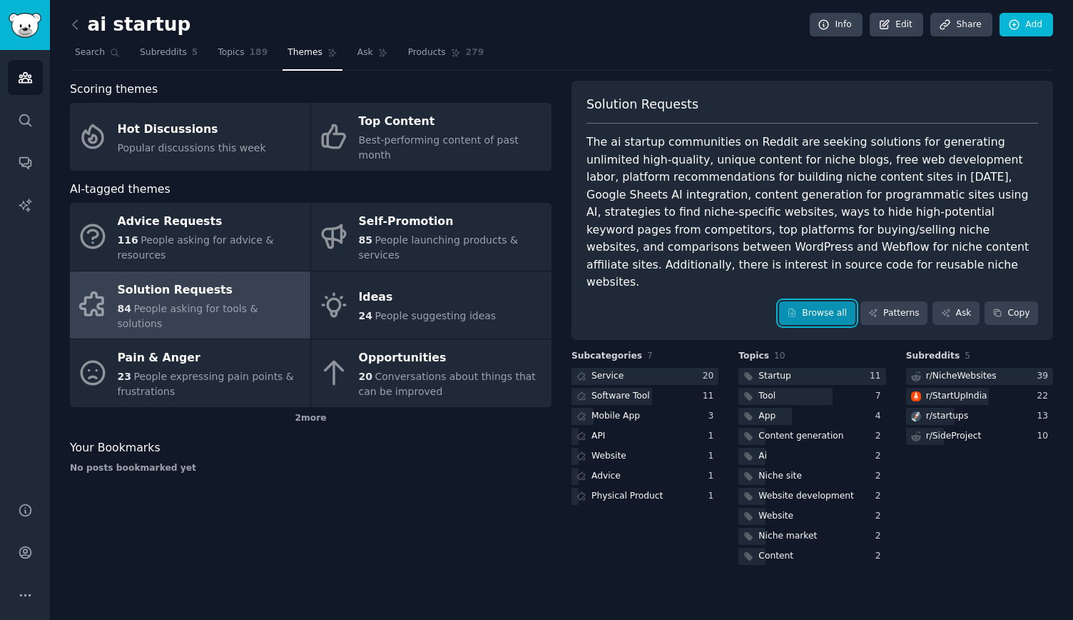
click at [814, 301] on link "Browse all" at bounding box center [817, 313] width 76 height 24
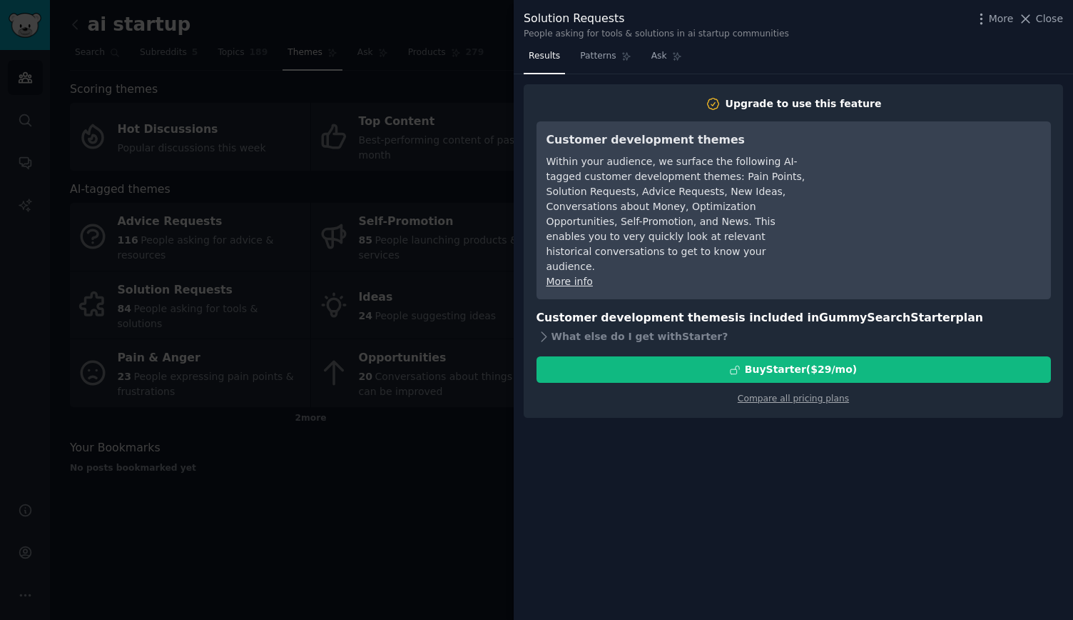
click at [257, 331] on div at bounding box center [536, 310] width 1073 height 620
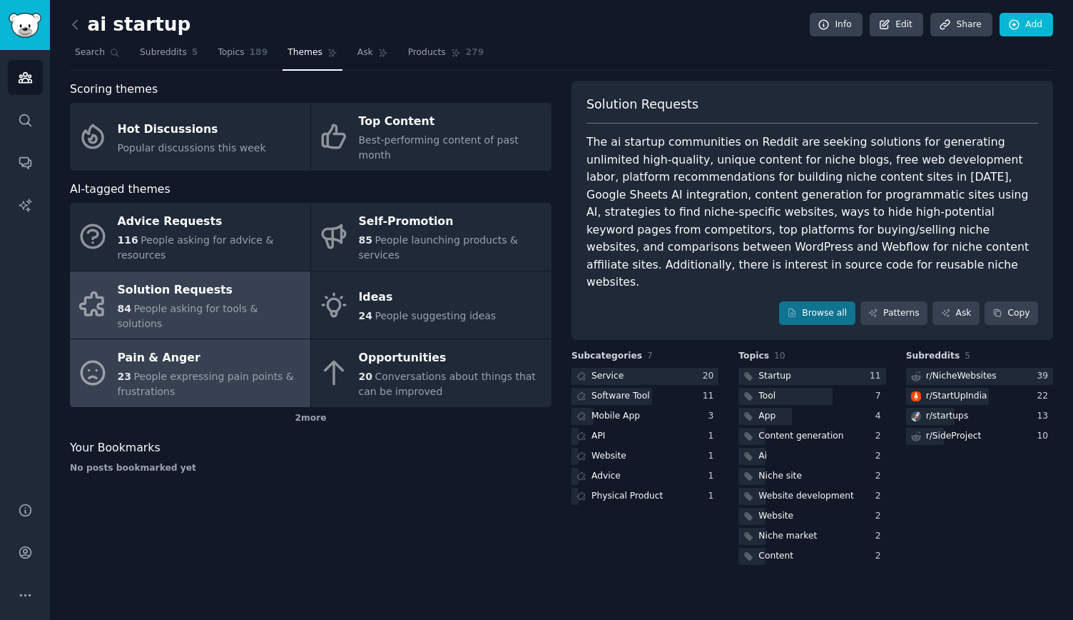
click at [218, 370] on span "People expressing pain points & frustrations" at bounding box center [206, 383] width 176 height 26
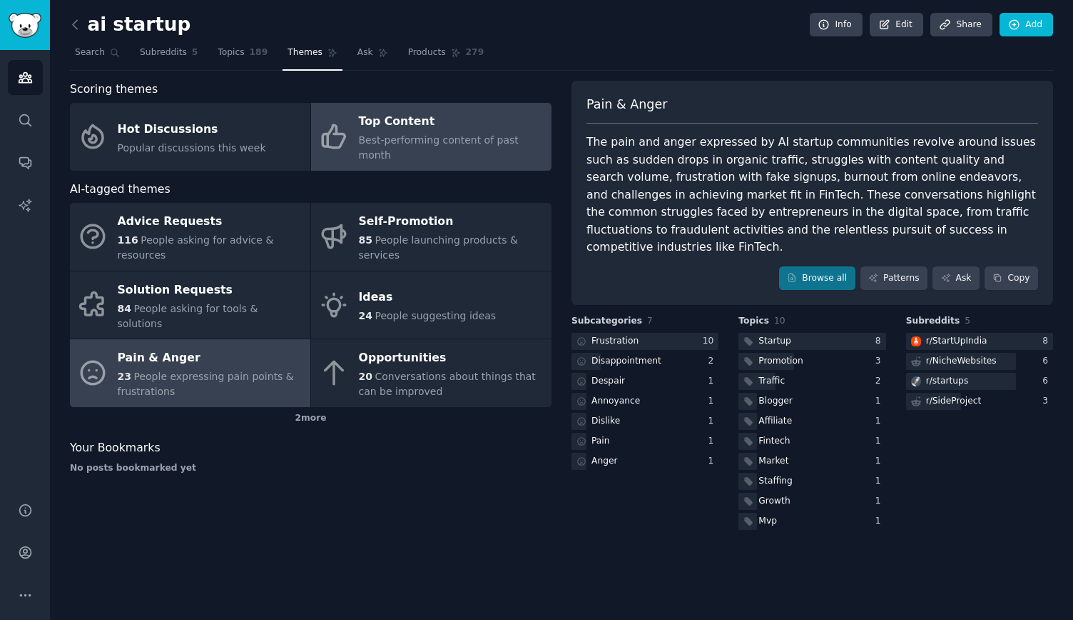
click at [433, 134] on span "Best-performing content of past month" at bounding box center [439, 147] width 160 height 26
